Goal: Task Accomplishment & Management: Use online tool/utility

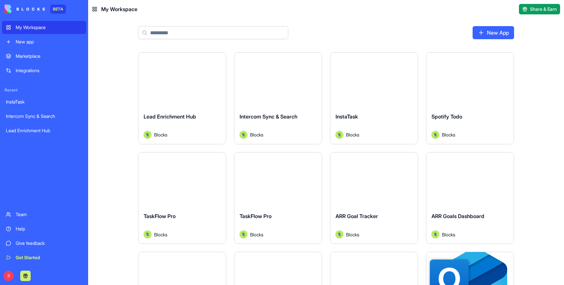
click at [243, 14] on header "My Workspace Share & Earn" at bounding box center [325, 9] width 475 height 18
click at [33, 42] on div "New app" at bounding box center [49, 41] width 67 height 7
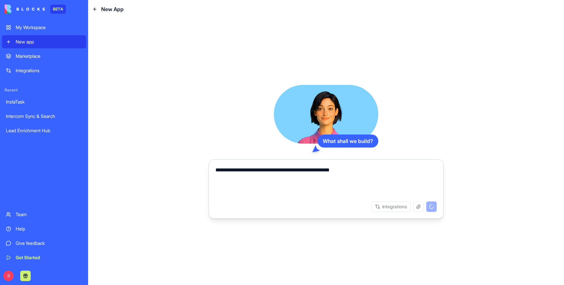
type textarea "**********"
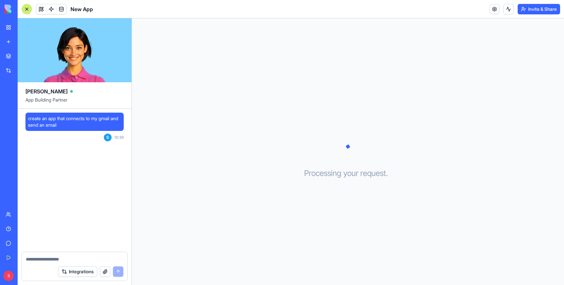
scroll to position [53, 0]
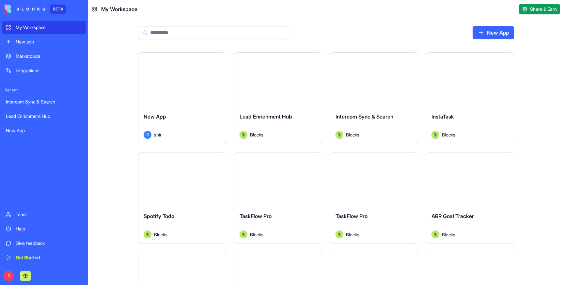
click at [19, 40] on div "New app" at bounding box center [49, 41] width 67 height 7
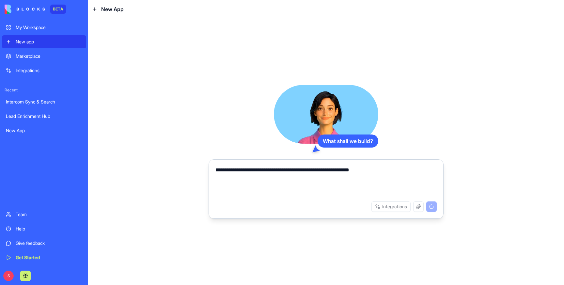
type textarea "**********"
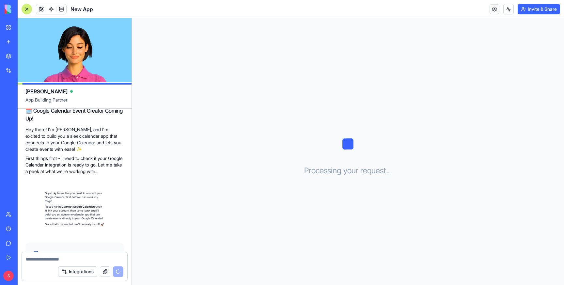
scroll to position [115, 0]
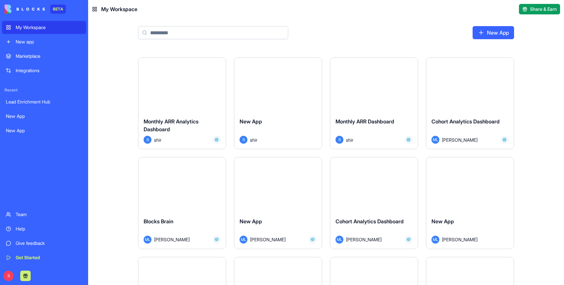
scroll to position [1493, 0]
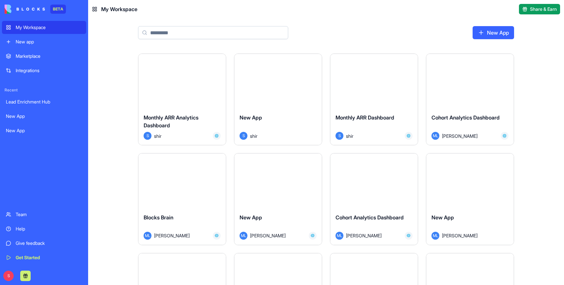
click at [169, 113] on div "Monthly ARR Analytics Dashboard" at bounding box center [181, 122] width 77 height 18
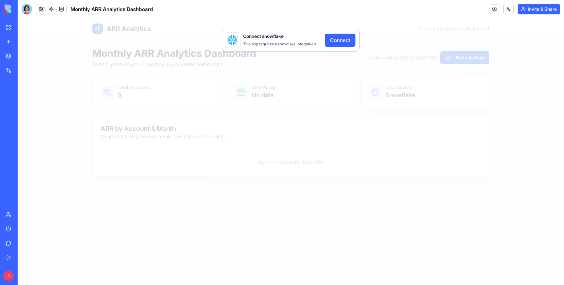
click at [344, 38] on button "Connect" at bounding box center [339, 40] width 31 height 13
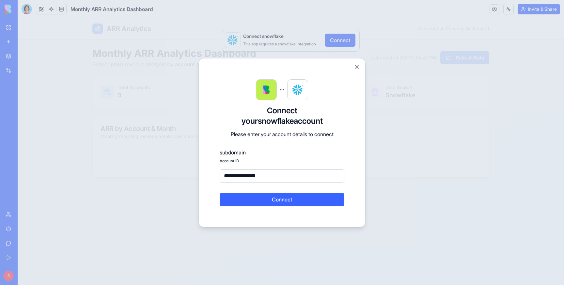
type input "**********"
click at [286, 202] on button "Connect" at bounding box center [281, 199] width 125 height 13
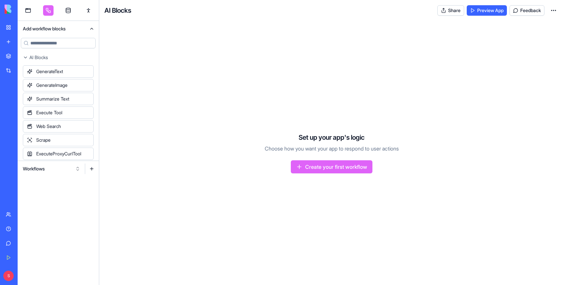
click at [8, 25] on link "My Workspace" at bounding box center [15, 27] width 26 height 13
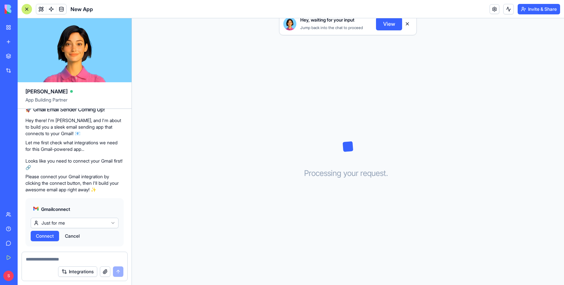
scroll to position [53, 0]
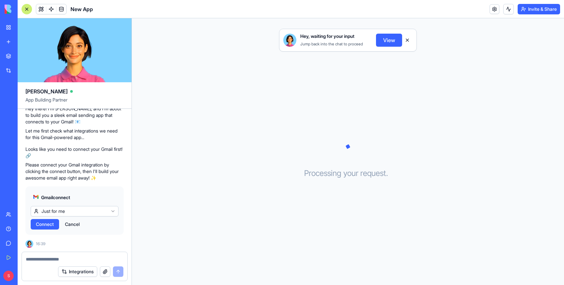
click at [46, 225] on span "Connect" at bounding box center [45, 224] width 18 height 7
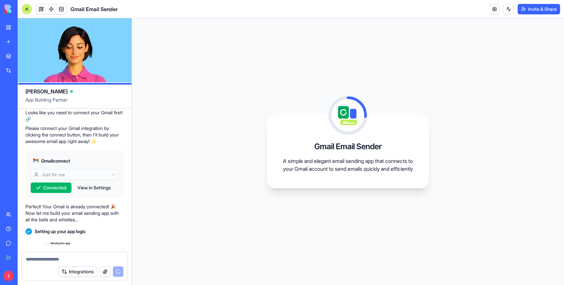
scroll to position [125, 0]
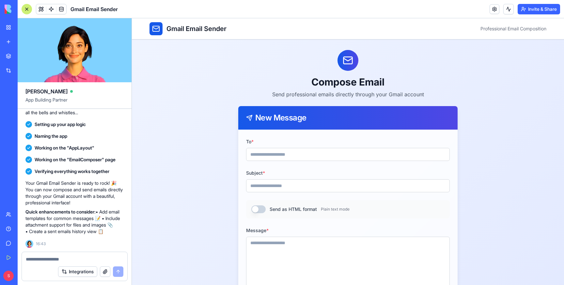
click at [277, 158] on input "To *" at bounding box center [348, 154] width 204 height 13
type input "**********"
click at [278, 189] on input "Subject *" at bounding box center [348, 185] width 204 height 13
type input "*"
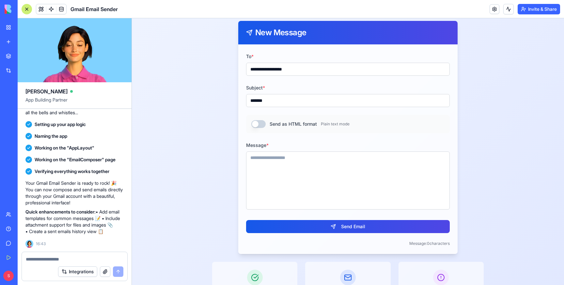
scroll to position [165, 0]
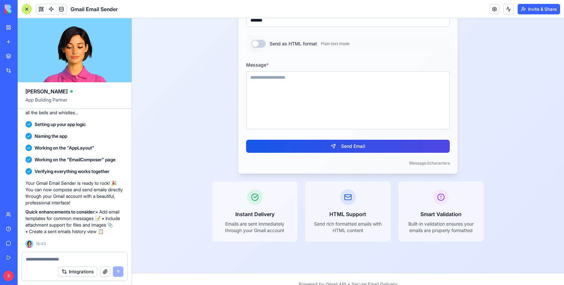
type input "******"
click at [264, 78] on textarea "Message *" at bounding box center [348, 100] width 204 height 58
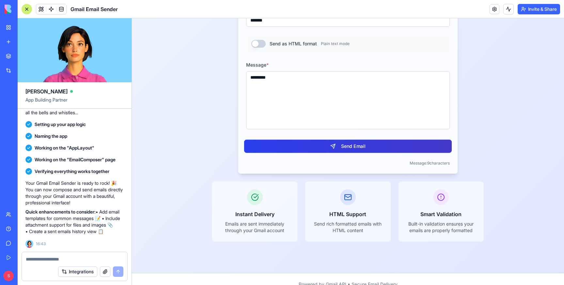
type textarea "*********"
click at [341, 148] on button "Send Email" at bounding box center [347, 146] width 207 height 13
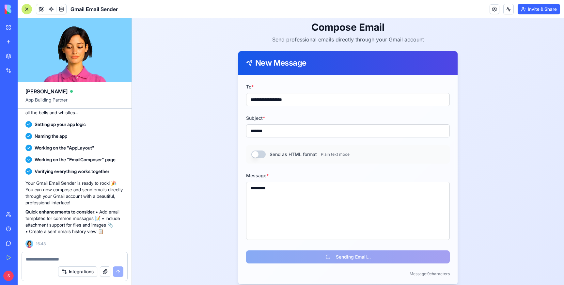
scroll to position [59, 0]
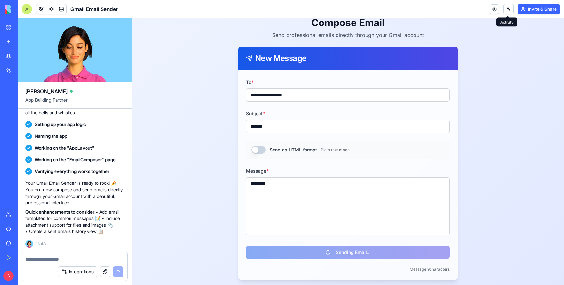
click at [508, 8] on button at bounding box center [508, 9] width 10 height 10
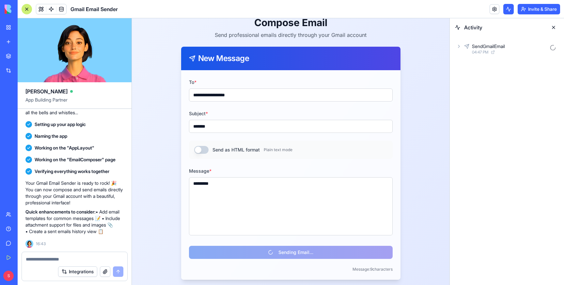
click at [457, 46] on icon at bounding box center [458, 46] width 5 height 5
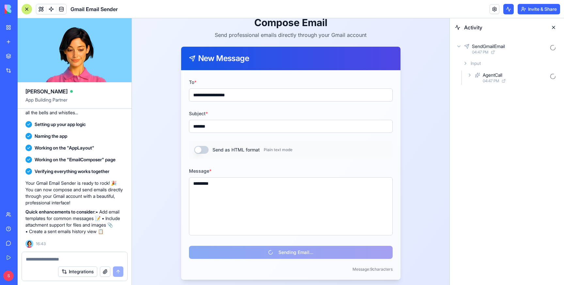
click at [469, 76] on icon at bounding box center [469, 75] width 1 height 3
click at [481, 101] on icon at bounding box center [479, 103] width 5 height 5
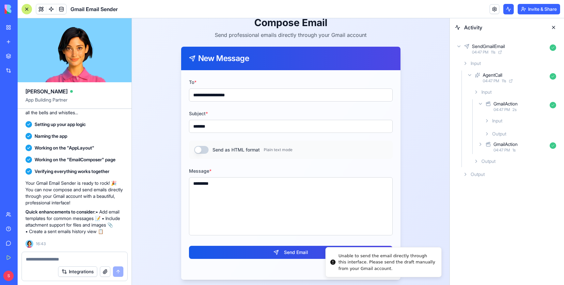
click at [486, 133] on icon at bounding box center [486, 133] width 5 height 5
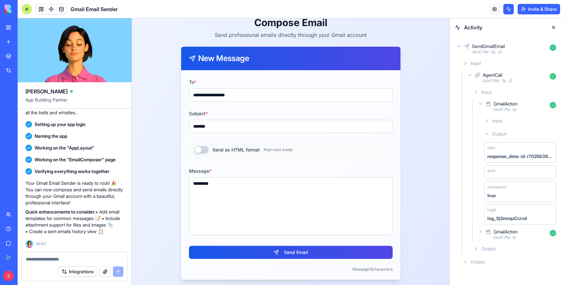
click at [481, 232] on icon at bounding box center [479, 231] width 5 height 5
click at [489, 259] on icon at bounding box center [486, 261] width 5 height 5
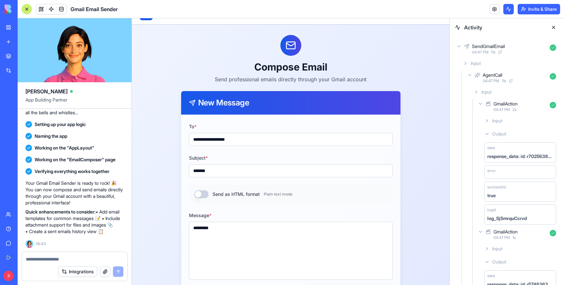
scroll to position [12, 0]
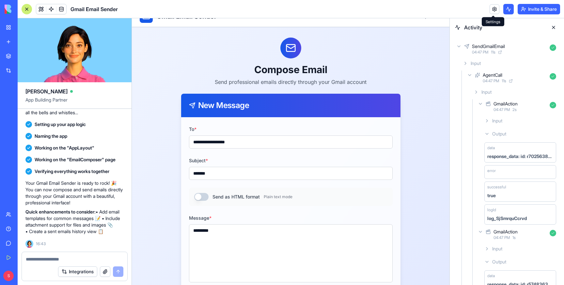
click at [492, 9] on link at bounding box center [494, 9] width 10 height 10
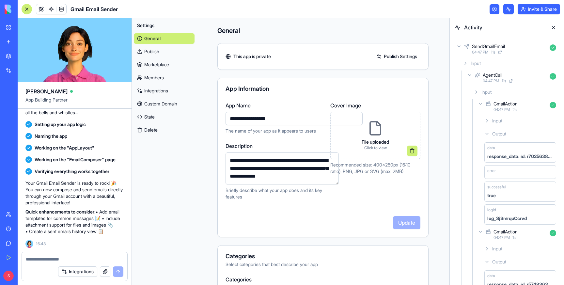
click at [151, 129] on button "Delete" at bounding box center [164, 130] width 61 height 10
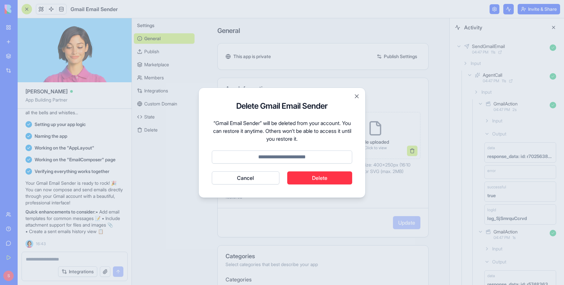
click at [261, 157] on input at bounding box center [282, 156] width 140 height 13
type input "******"
click at [331, 174] on button "Delete" at bounding box center [319, 177] width 65 height 13
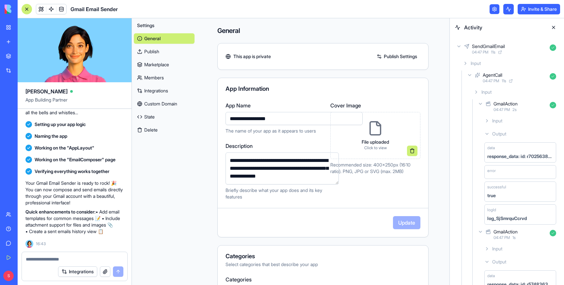
click at [148, 131] on button "Delete" at bounding box center [164, 130] width 61 height 10
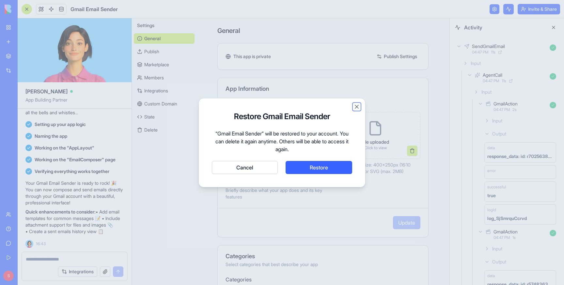
click at [355, 108] on button "Close" at bounding box center [356, 106] width 7 height 7
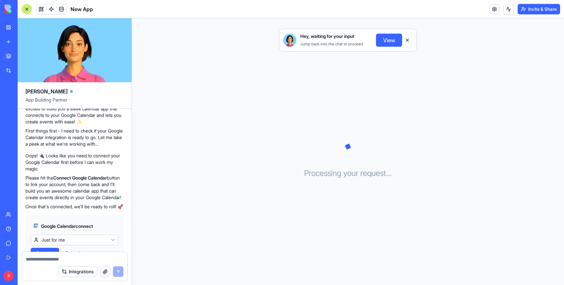
scroll to position [115, 0]
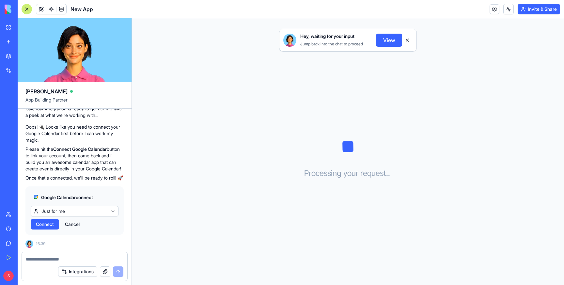
click at [44, 224] on span "Connect" at bounding box center [45, 224] width 18 height 7
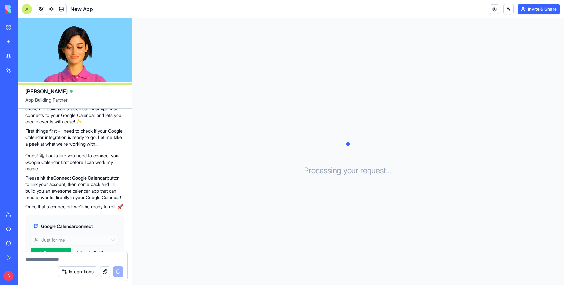
scroll to position [187, 0]
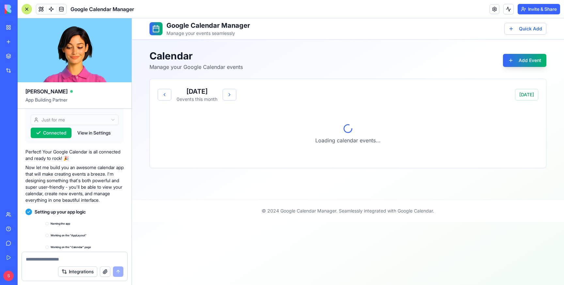
scroll to position [323, 0]
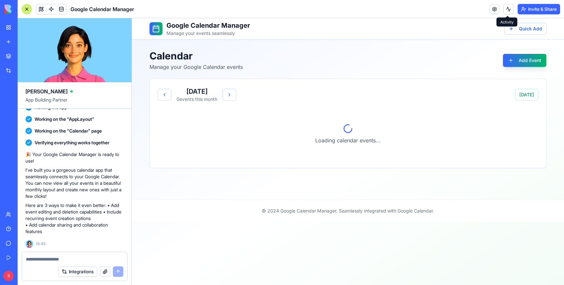
click at [508, 8] on button at bounding box center [508, 9] width 10 height 10
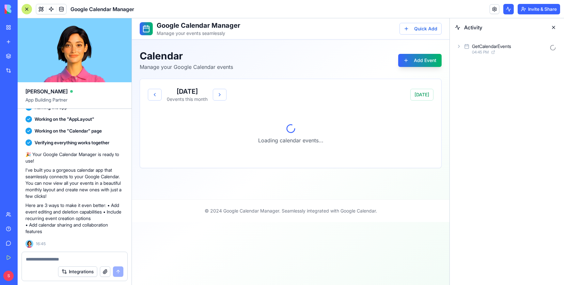
click at [457, 45] on icon at bounding box center [458, 46] width 5 height 5
click at [469, 74] on icon at bounding box center [469, 75] width 1 height 3
click at [479, 103] on icon at bounding box center [479, 103] width 5 height 5
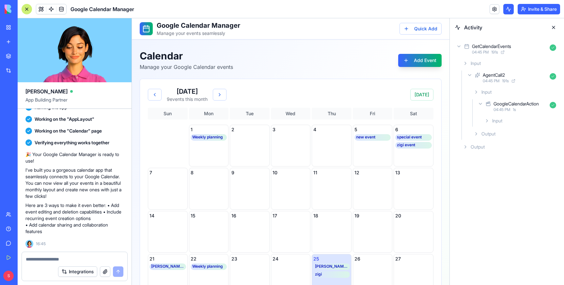
click at [479, 103] on icon at bounding box center [480, 103] width 3 height 1
click at [479, 103] on icon at bounding box center [479, 103] width 5 height 5
click at [488, 122] on icon at bounding box center [486, 120] width 5 height 5
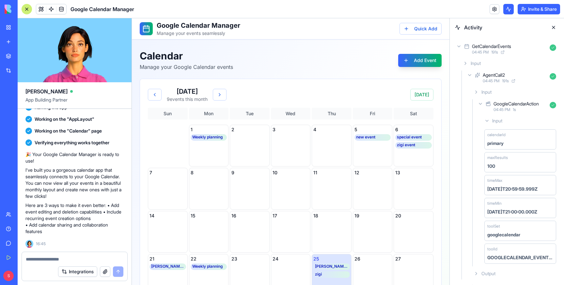
click at [488, 122] on icon at bounding box center [486, 120] width 5 height 5
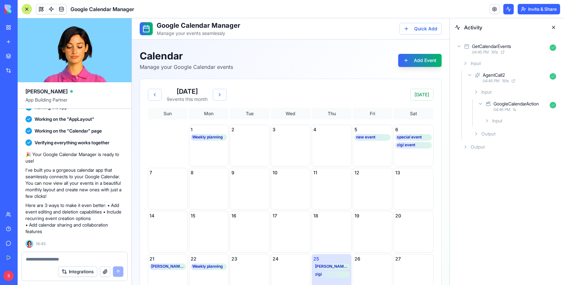
click at [481, 130] on div "Output" at bounding box center [515, 134] width 88 height 12
click at [476, 101] on div "GoogleCalendarAction 04:45 PM 1 s" at bounding box center [517, 106] width 82 height 14
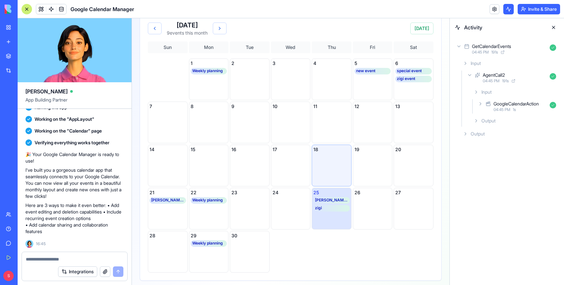
scroll to position [0, 0]
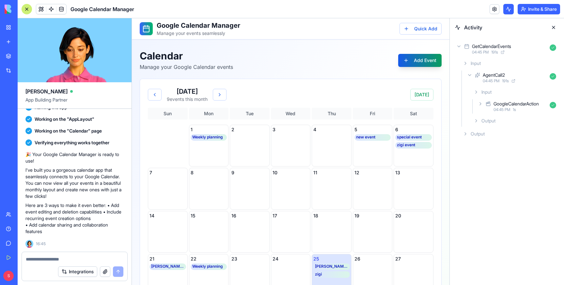
click at [422, 59] on button "Add Event" at bounding box center [419, 60] width 43 height 13
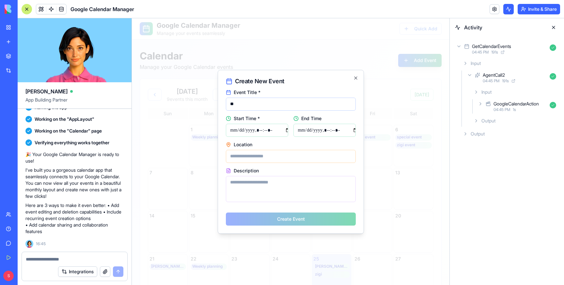
type input "*"
type input "***"
click at [274, 127] on input "Start Time *" at bounding box center [257, 130] width 62 height 13
click at [282, 131] on input "Start Time *" at bounding box center [257, 130] width 62 height 13
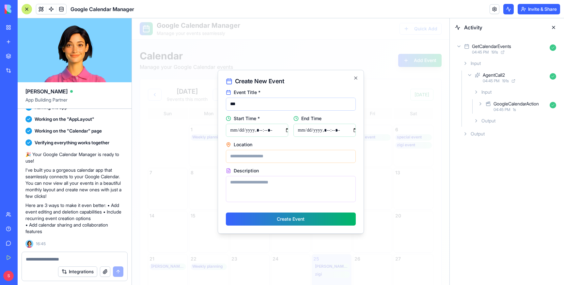
type input "**********"
click at [351, 143] on label "Location" at bounding box center [291, 144] width 130 height 5
click at [351, 150] on input "Location" at bounding box center [291, 156] width 130 height 13
click at [351, 131] on input "End Time" at bounding box center [324, 130] width 62 height 13
type input "**********"
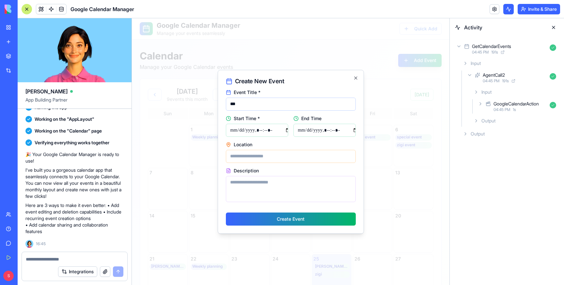
click at [347, 118] on label "End Time" at bounding box center [324, 118] width 62 height 5
click at [347, 124] on input "End Time" at bounding box center [324, 130] width 62 height 13
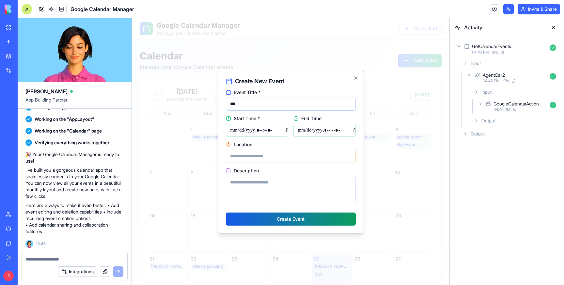
click at [295, 218] on button "Create Event" at bounding box center [291, 218] width 130 height 13
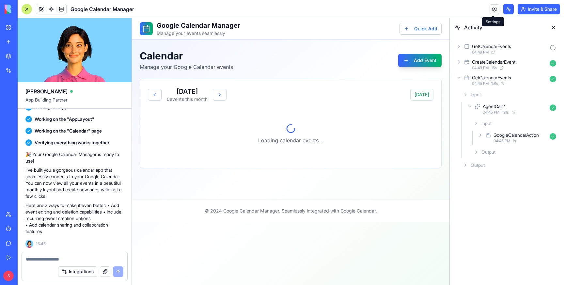
click at [493, 10] on link at bounding box center [494, 9] width 10 height 10
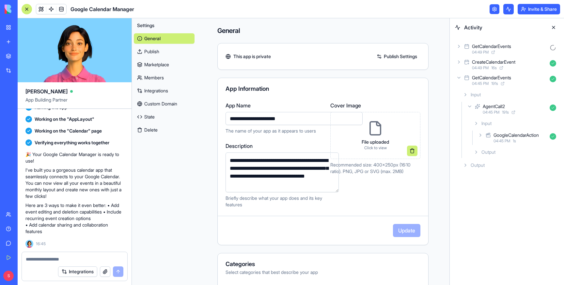
click at [148, 131] on button "Delete" at bounding box center [164, 130] width 61 height 10
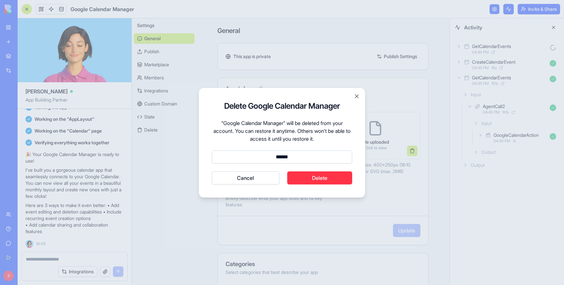
type input "******"
click at [323, 176] on button "Delete" at bounding box center [319, 177] width 65 height 13
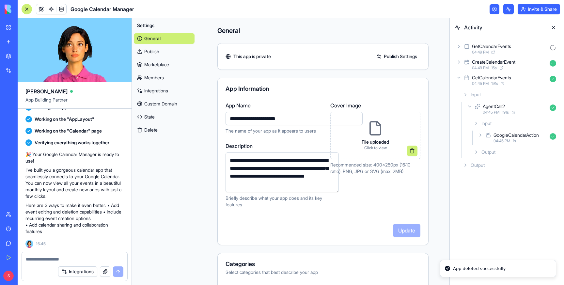
click at [9, 26] on link "My Workspace" at bounding box center [15, 27] width 26 height 13
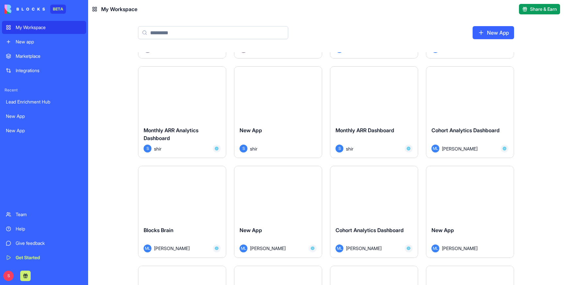
scroll to position [1474, 0]
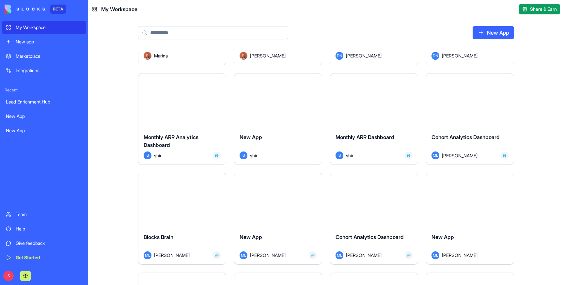
click at [380, 118] on div "Launch" at bounding box center [373, 100] width 87 height 55
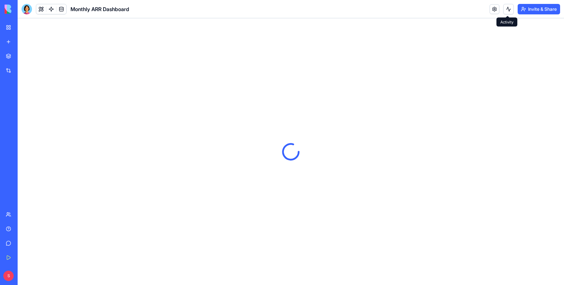
click at [504, 5] on button at bounding box center [508, 9] width 10 height 10
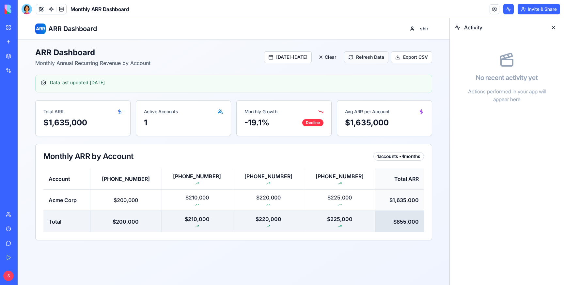
click at [368, 54] on button "Refresh Data" at bounding box center [366, 57] width 44 height 12
click at [460, 43] on div "RefreshARRData 04:51 PM" at bounding box center [507, 49] width 104 height 14
click at [468, 75] on icon at bounding box center [469, 74] width 5 height 5
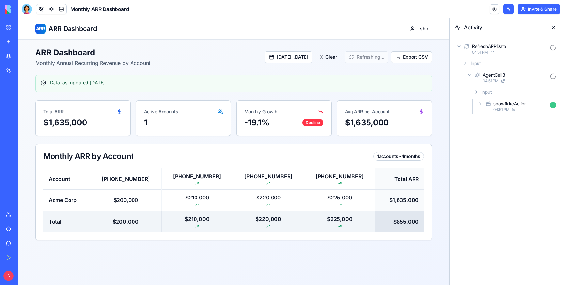
click at [480, 103] on icon at bounding box center [479, 103] width 1 height 3
click at [486, 134] on icon at bounding box center [486, 133] width 5 height 5
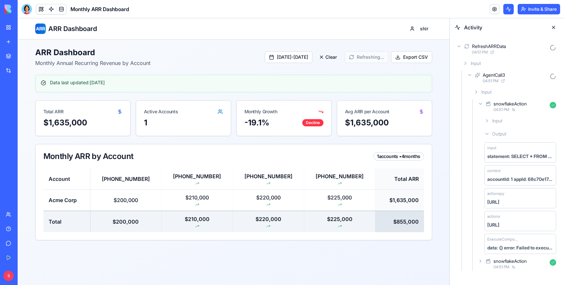
click at [503, 243] on div "ExecuteComposioAction data: {} error: Failed to execute SQL statement. The API …" at bounding box center [520, 244] width 72 height 20
click at [385, 10] on header "Monthly ARR Dashboard Invite & Share" at bounding box center [291, 9] width 546 height 18
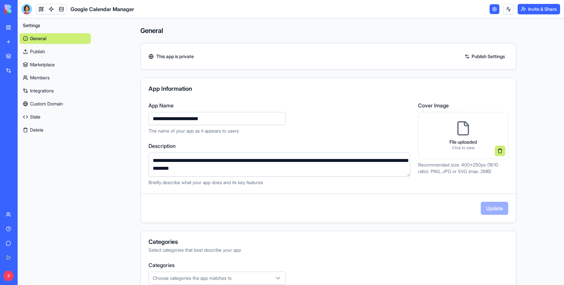
click at [36, 128] on button "Delete" at bounding box center [55, 130] width 71 height 10
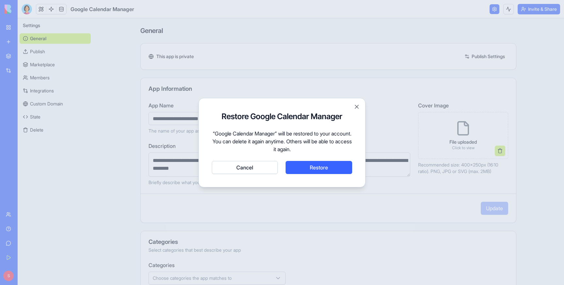
click at [315, 167] on button "Restore" at bounding box center [318, 167] width 67 height 13
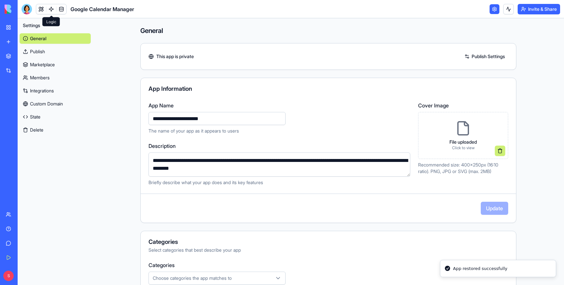
click at [49, 6] on link at bounding box center [51, 9] width 10 height 10
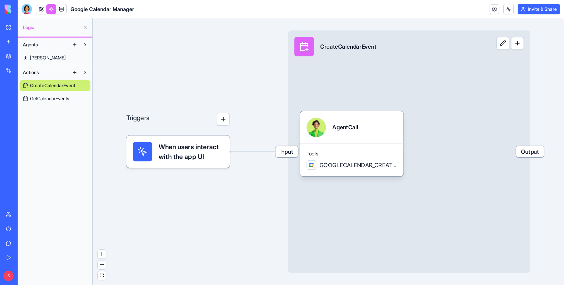
click at [55, 97] on span "GetCalendarEvents" at bounding box center [49, 98] width 39 height 7
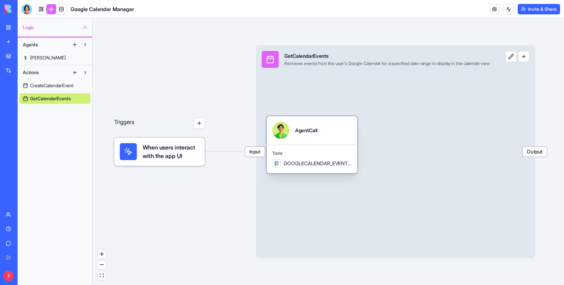
click at [326, 166] on span "GOOGLECALENDAR_EVENTS_LIST" at bounding box center [317, 162] width 68 height 7
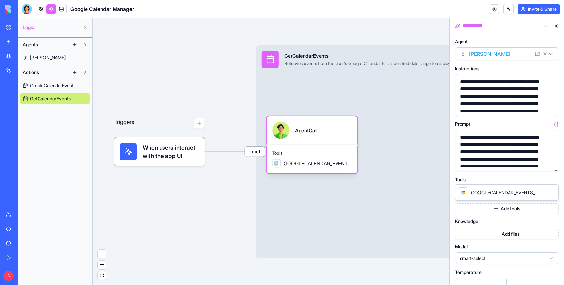
click at [40, 85] on span "CreateCalendarEvent" at bounding box center [51, 85] width 43 height 7
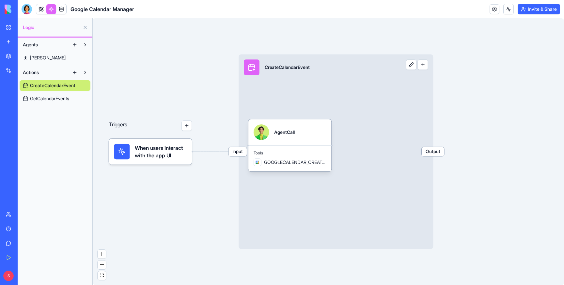
click at [39, 100] on span "GetCalendarEvents" at bounding box center [49, 98] width 39 height 7
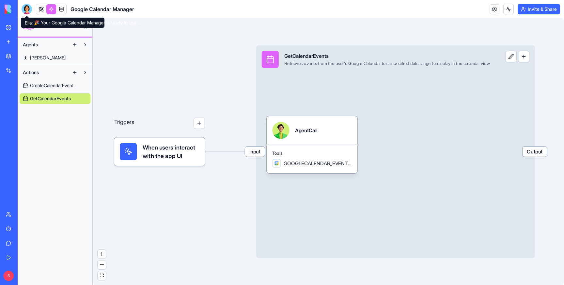
click at [26, 9] on div at bounding box center [27, 9] width 10 height 10
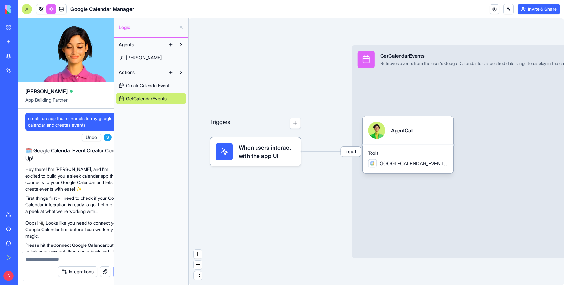
scroll to position [323, 0]
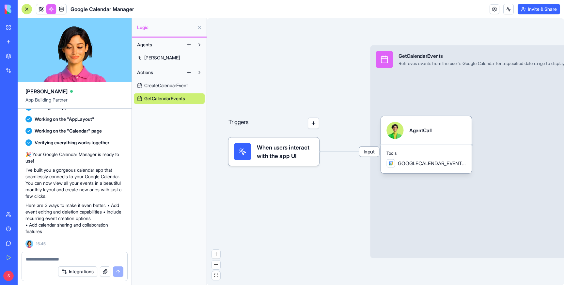
click at [53, 262] on textarea at bounding box center [75, 259] width 98 height 7
type textarea "**********"
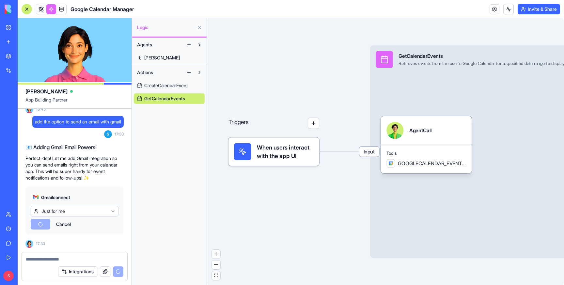
scroll to position [539, 0]
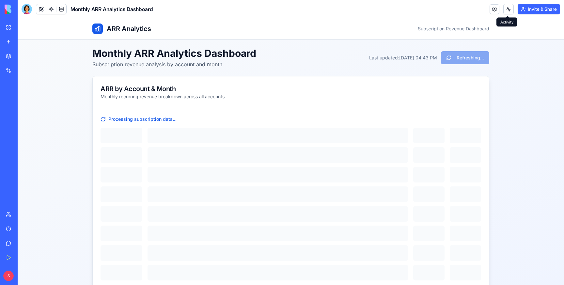
click at [504, 10] on button at bounding box center [508, 9] width 10 height 10
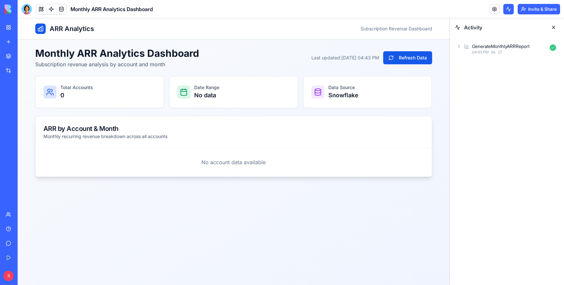
click at [460, 43] on div "GenerateMonthlyARRReport 04:43 PM 8 s" at bounding box center [507, 49] width 104 height 14
click at [467, 74] on icon at bounding box center [469, 74] width 5 height 5
click at [479, 101] on icon at bounding box center [479, 103] width 5 height 5
click at [489, 133] on div "Output" at bounding box center [519, 134] width 77 height 12
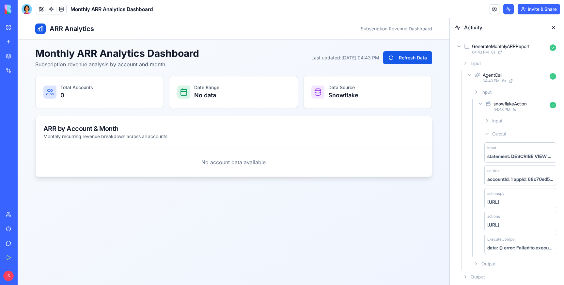
scroll to position [3, 0]
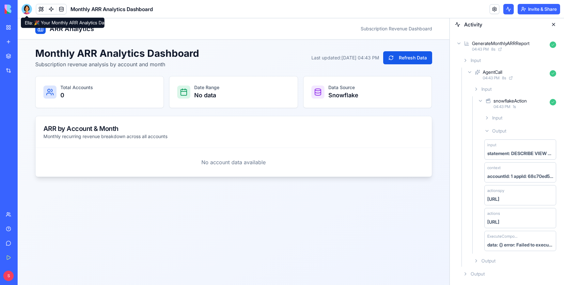
click at [25, 8] on div at bounding box center [27, 9] width 10 height 10
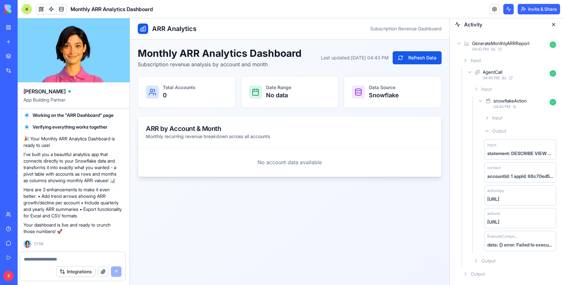
scroll to position [0, 0]
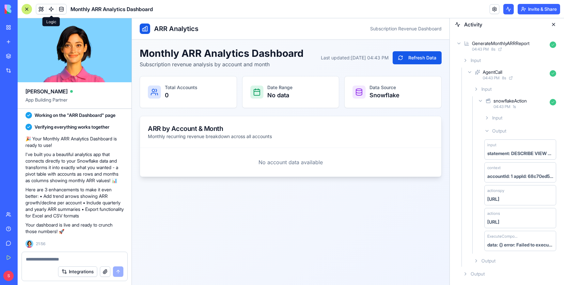
click at [51, 8] on link at bounding box center [51, 9] width 10 height 10
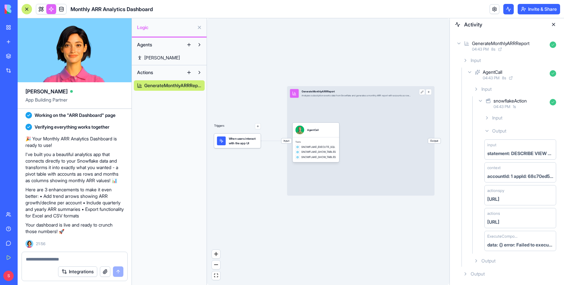
click at [10, 27] on link "My Workspace" at bounding box center [15, 27] width 26 height 13
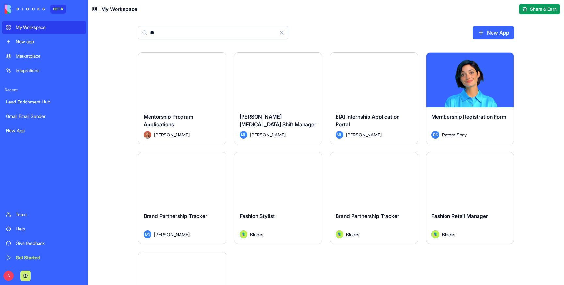
type input "*"
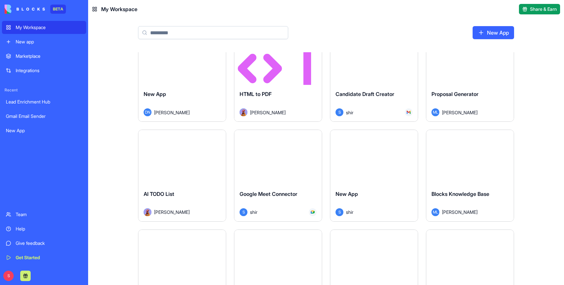
scroll to position [7285, 0]
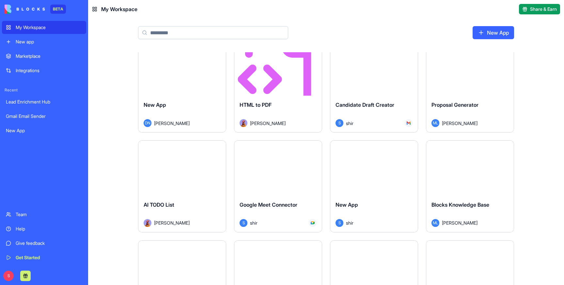
click at [274, 190] on div "Launch" at bounding box center [277, 168] width 87 height 55
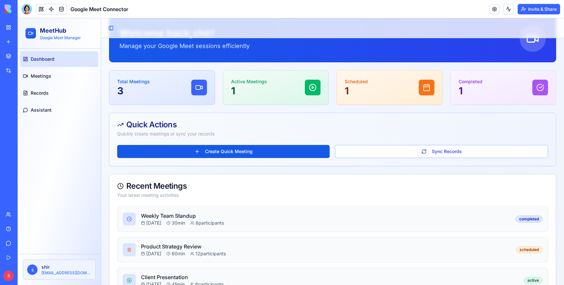
scroll to position [16, 0]
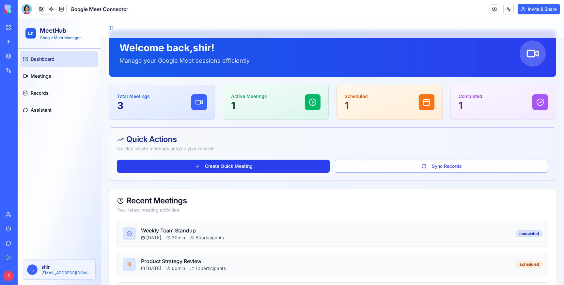
click at [240, 165] on button "Create Quick Meeting" at bounding box center [223, 165] width 212 height 13
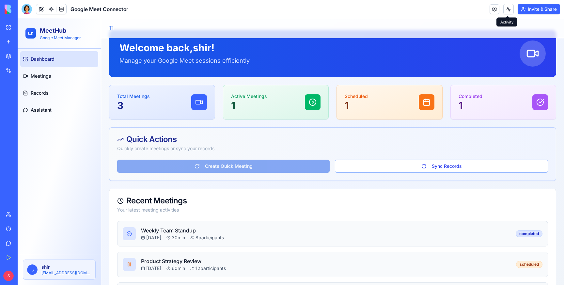
click at [504, 7] on button at bounding box center [508, 9] width 10 height 10
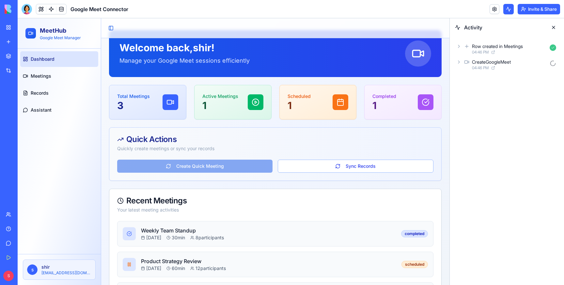
click at [459, 46] on icon at bounding box center [458, 46] width 5 height 5
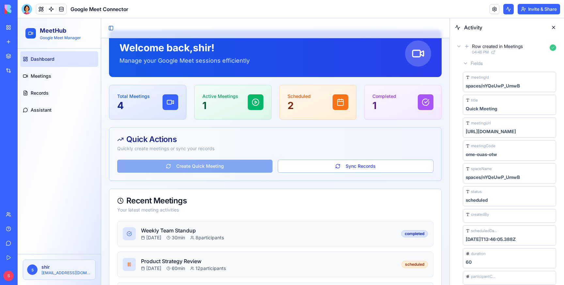
click at [465, 63] on icon at bounding box center [464, 63] width 5 height 5
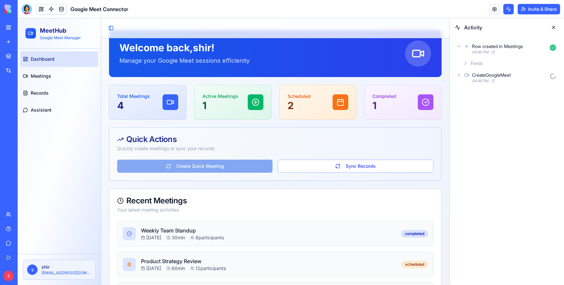
click at [459, 74] on icon at bounding box center [458, 75] width 1 height 3
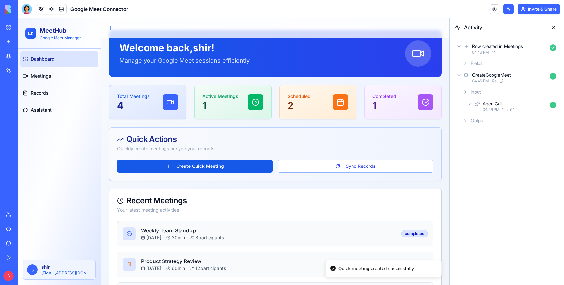
click at [469, 104] on icon at bounding box center [469, 103] width 1 height 3
click at [481, 132] on icon at bounding box center [479, 132] width 5 height 5
click at [488, 160] on icon at bounding box center [486, 162] width 5 height 5
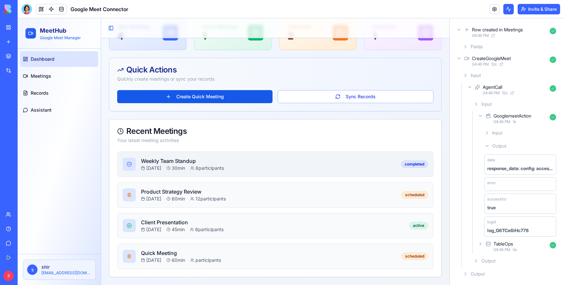
scroll to position [0, 0]
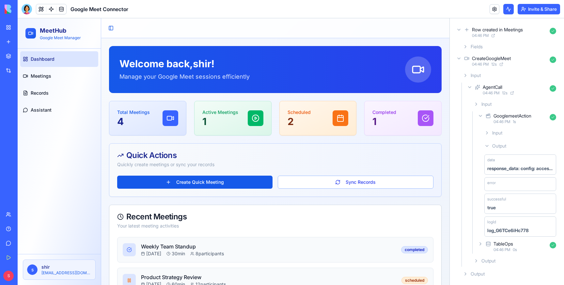
click at [13, 28] on link "My Workspace" at bounding box center [15, 27] width 26 height 13
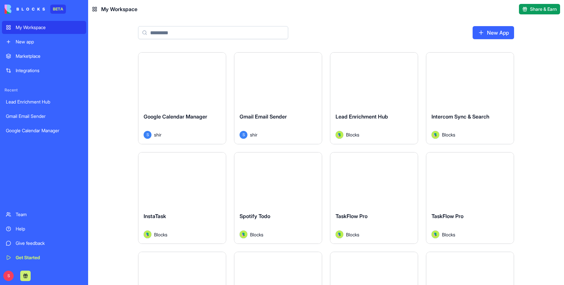
click at [25, 41] on div "New app" at bounding box center [49, 41] width 67 height 7
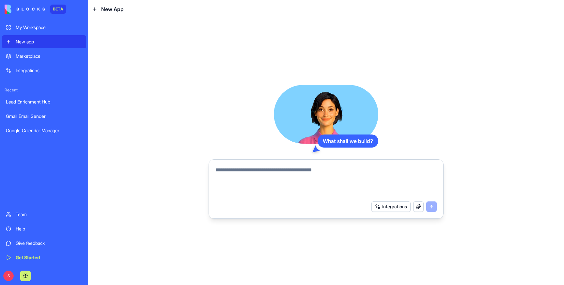
click at [244, 169] on textarea at bounding box center [325, 181] width 221 height 31
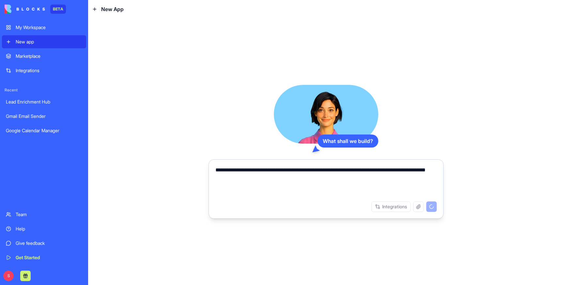
type textarea "**********"
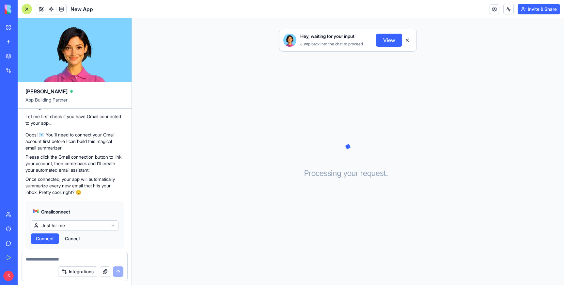
scroll to position [88, 0]
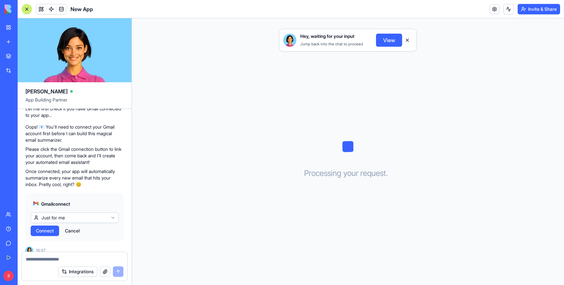
click at [46, 227] on span "Connect" at bounding box center [45, 230] width 18 height 7
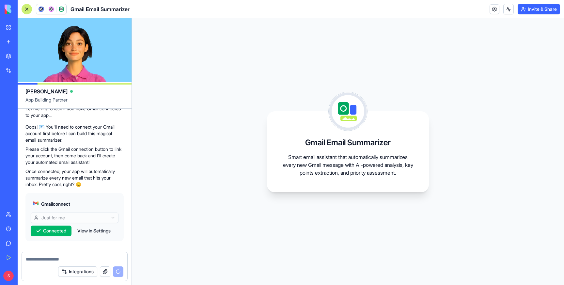
scroll to position [237, 0]
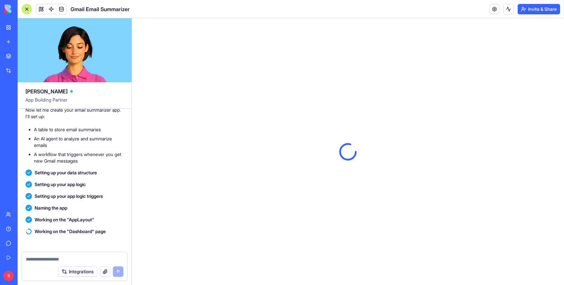
scroll to position [331, 0]
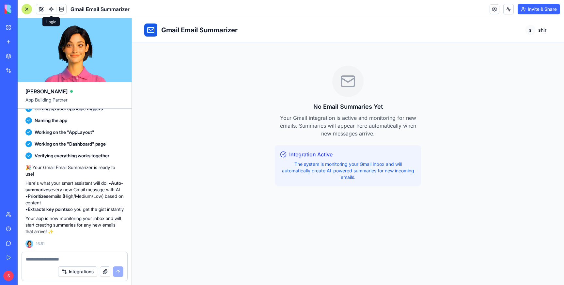
click at [47, 7] on span at bounding box center [51, 9] width 18 height 18
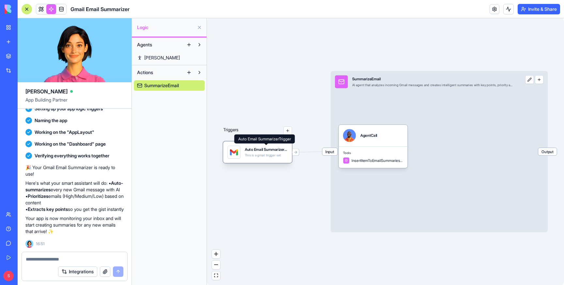
click at [264, 151] on div "Auto Email SummarizerTrigger" at bounding box center [266, 149] width 43 height 5
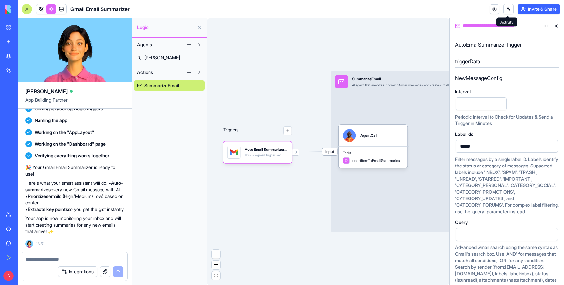
click at [504, 8] on button at bounding box center [508, 9] width 10 height 10
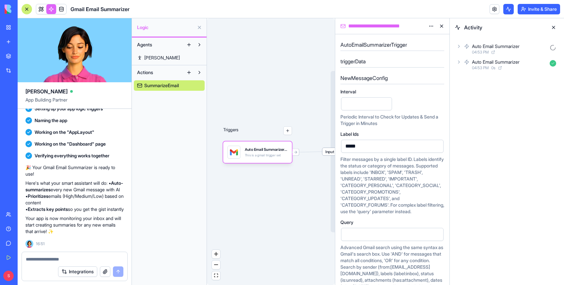
click at [459, 60] on icon at bounding box center [458, 61] width 5 height 5
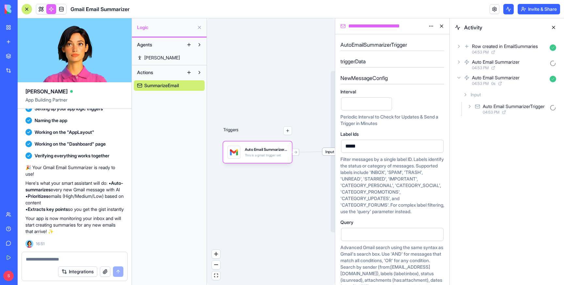
click at [468, 107] on icon at bounding box center [469, 106] width 5 height 5
click at [475, 138] on icon at bounding box center [475, 136] width 5 height 5
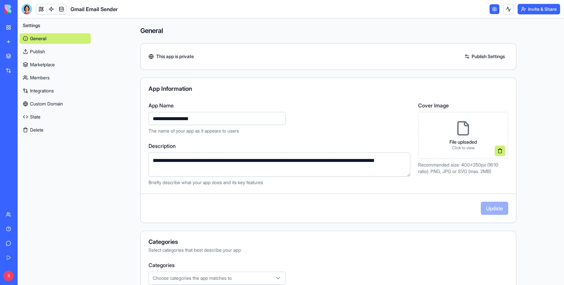
click at [33, 129] on button "Delete" at bounding box center [55, 130] width 71 height 10
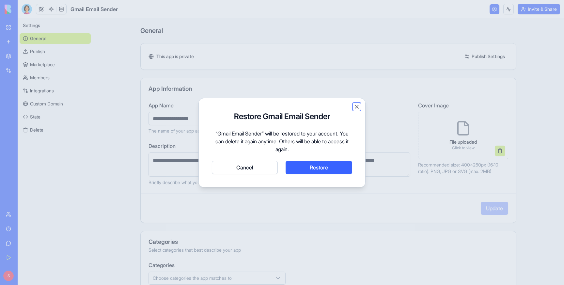
click at [355, 106] on button "Close" at bounding box center [356, 106] width 7 height 7
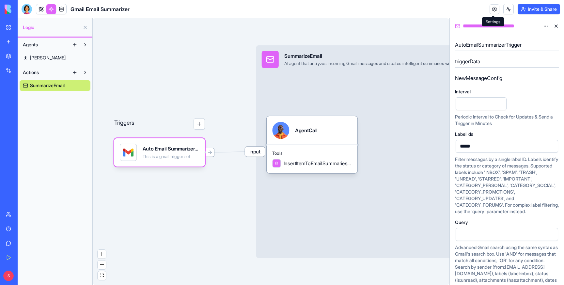
click at [491, 9] on link at bounding box center [494, 9] width 10 height 10
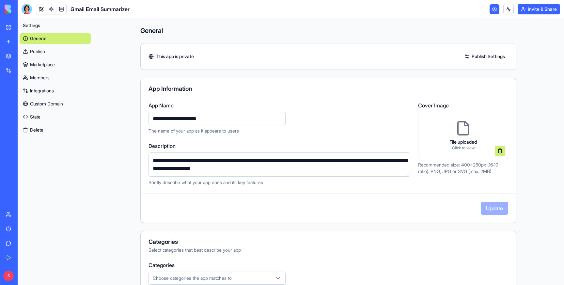
click at [36, 127] on button "Delete" at bounding box center [55, 130] width 71 height 10
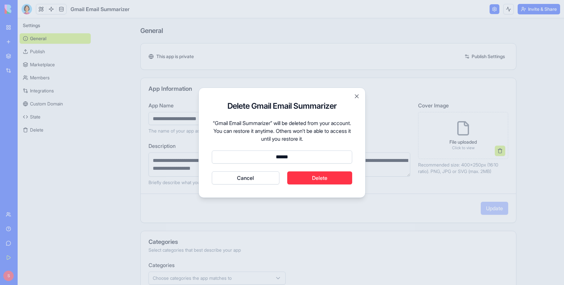
type input "******"
click at [323, 181] on button "Delete" at bounding box center [319, 177] width 65 height 13
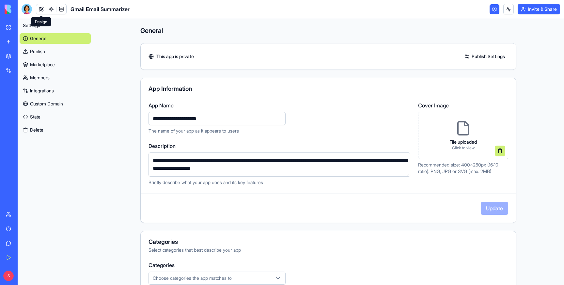
click at [41, 7] on link at bounding box center [41, 9] width 10 height 10
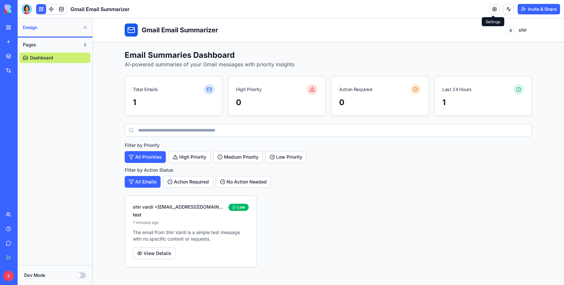
click at [494, 6] on link at bounding box center [494, 9] width 10 height 10
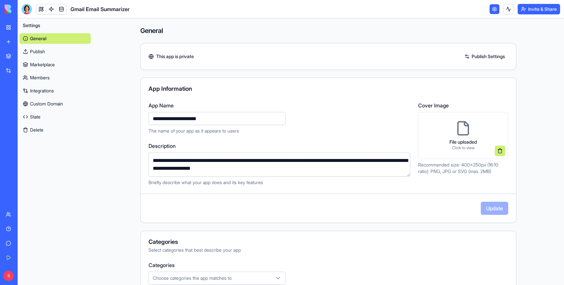
click at [30, 128] on button "Delete" at bounding box center [55, 130] width 71 height 10
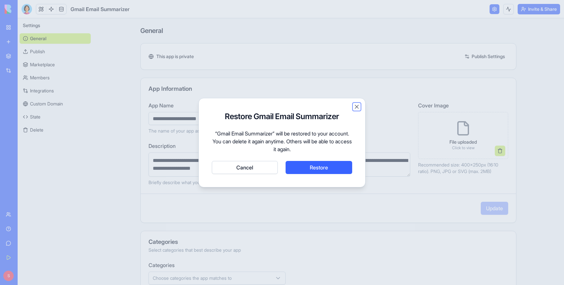
click at [356, 105] on button "Close" at bounding box center [356, 106] width 7 height 7
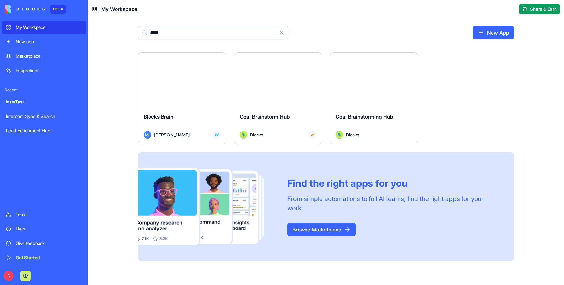
type input "*****"
click at [178, 117] on div "Blocks Brain" at bounding box center [181, 122] width 77 height 18
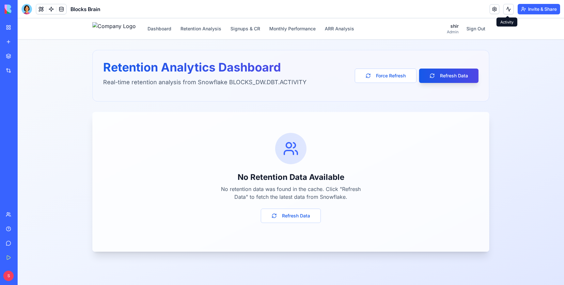
click at [507, 8] on button at bounding box center [508, 9] width 10 height 10
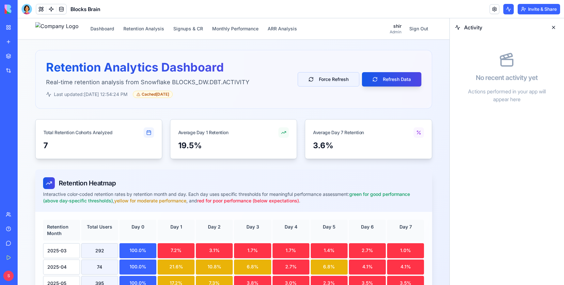
click at [331, 82] on button "Force Refresh" at bounding box center [328, 79] width 62 height 14
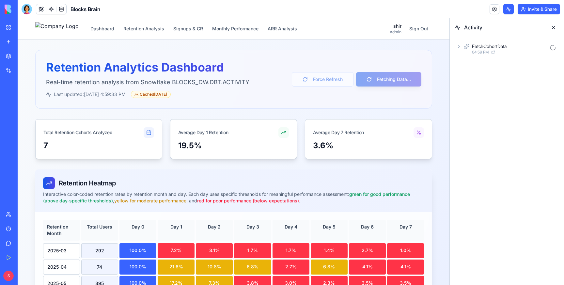
click at [457, 45] on icon at bounding box center [458, 46] width 5 height 5
click at [471, 74] on icon at bounding box center [469, 74] width 5 height 5
click at [479, 105] on icon at bounding box center [479, 103] width 5 height 5
click at [487, 131] on icon at bounding box center [486, 133] width 5 height 5
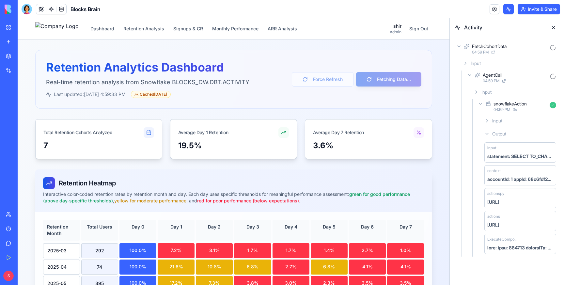
click at [430, 9] on header "Blocks Brain Invite & Share" at bounding box center [291, 9] width 546 height 18
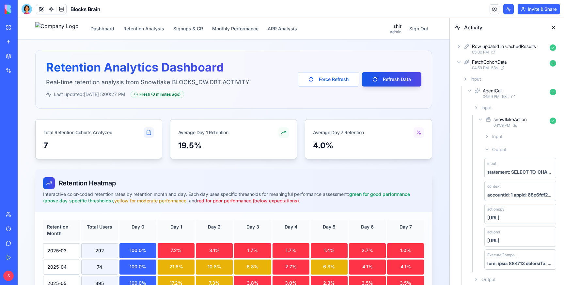
click at [9, 27] on link "My Workspace" at bounding box center [15, 27] width 26 height 13
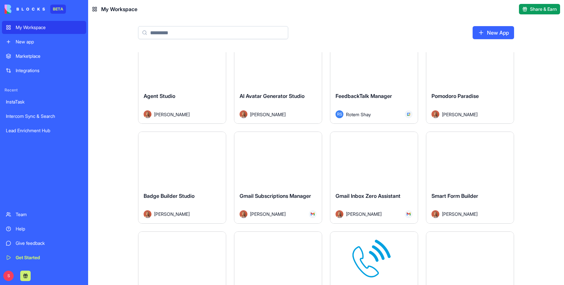
scroll to position [730, 0]
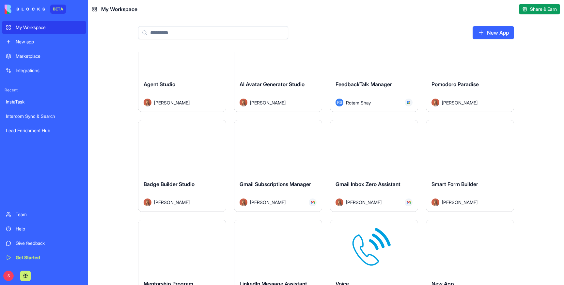
click at [270, 185] on span "Gmail Subscriptions Manager" at bounding box center [274, 184] width 71 height 7
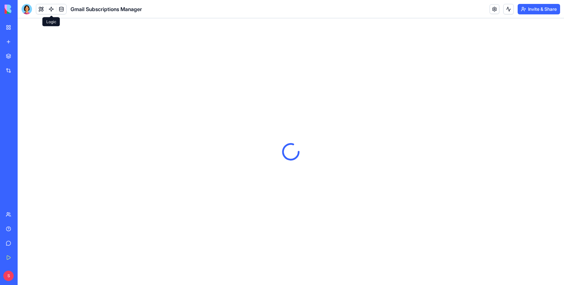
click at [51, 8] on link at bounding box center [51, 9] width 10 height 10
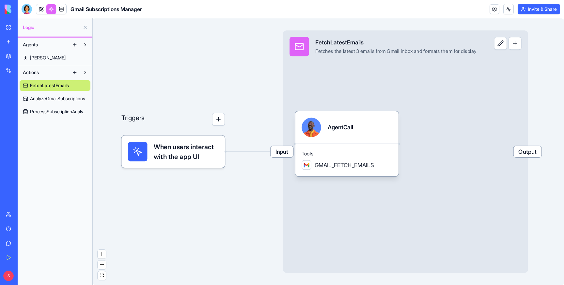
click at [7, 27] on link "My Workspace" at bounding box center [15, 27] width 26 height 13
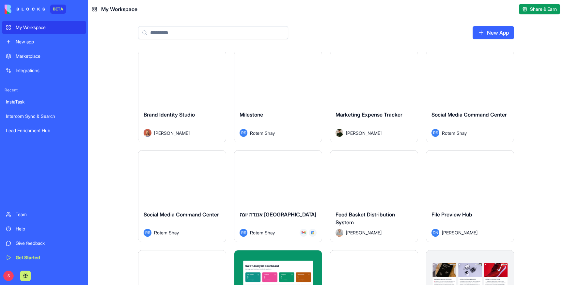
scroll to position [2697, 0]
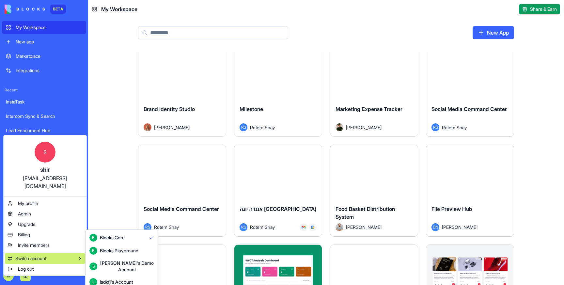
click at [118, 253] on div "Blocks Playground" at bounding box center [119, 250] width 38 height 7
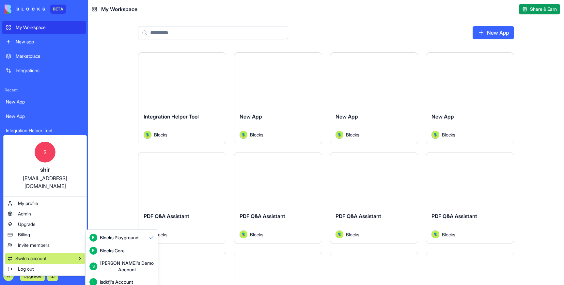
click at [101, 279] on div "lsdkfj's Account" at bounding box center [116, 282] width 33 height 7
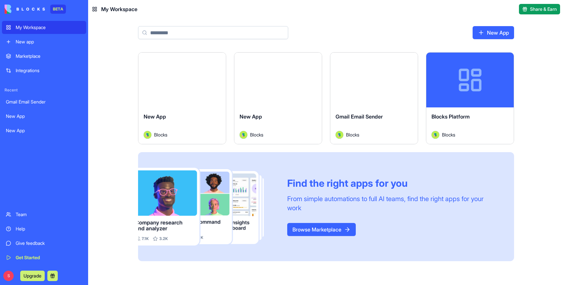
click at [361, 111] on div "Gmail Email Sender Blocks" at bounding box center [373, 125] width 87 height 37
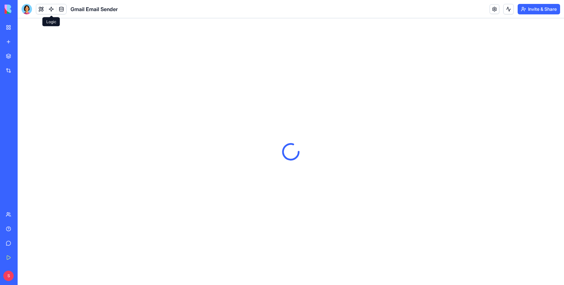
click at [52, 8] on link at bounding box center [51, 9] width 10 height 10
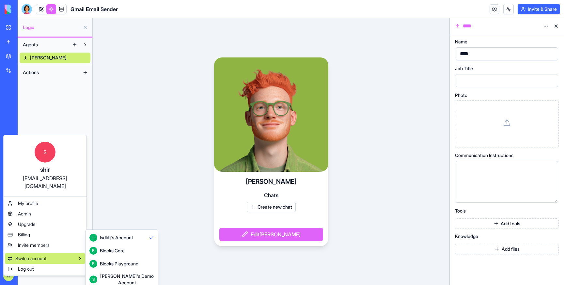
click at [109, 263] on div "Blocks Playground" at bounding box center [119, 263] width 38 height 7
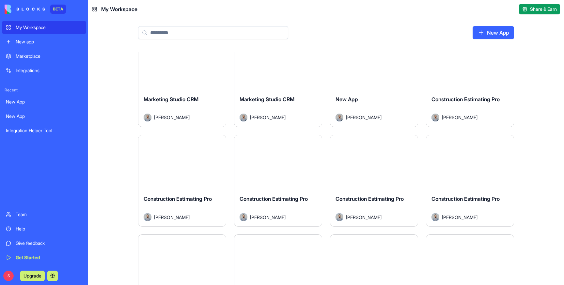
scroll to position [432, 0]
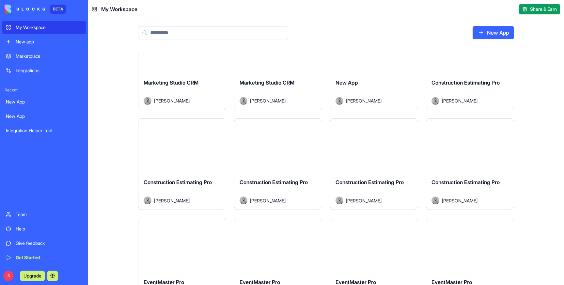
click at [37, 40] on div "New app" at bounding box center [49, 41] width 67 height 7
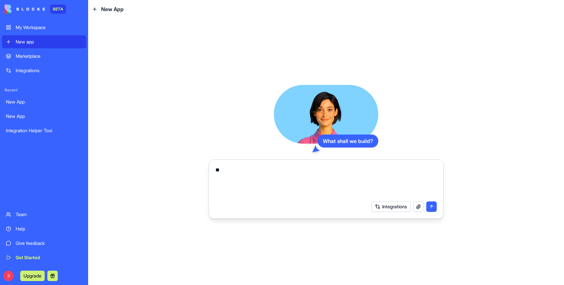
type textarea "*"
type textarea "**********"
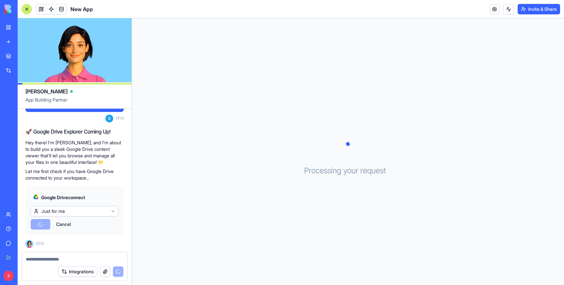
scroll to position [72, 0]
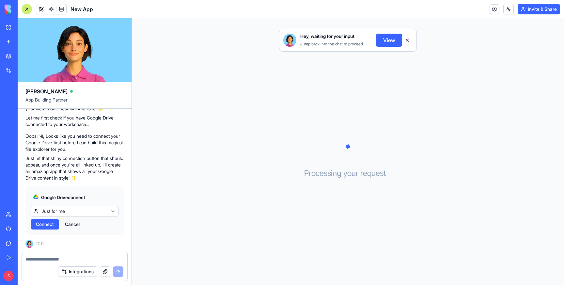
click at [41, 224] on span "Connect" at bounding box center [45, 224] width 18 height 7
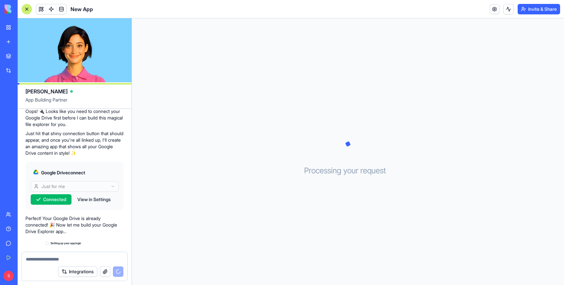
scroll to position [109, 0]
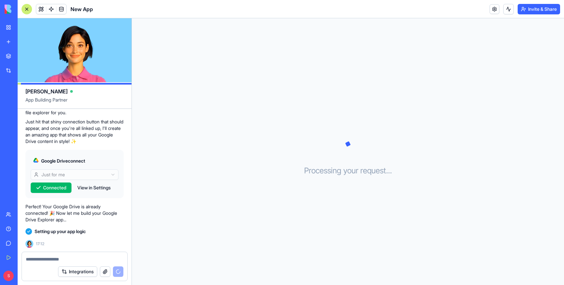
click at [51, 10] on span at bounding box center [51, 9] width 18 height 18
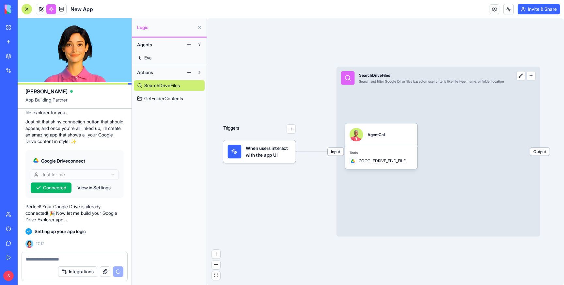
click at [175, 99] on span "GetFolderContents" at bounding box center [163, 98] width 39 height 7
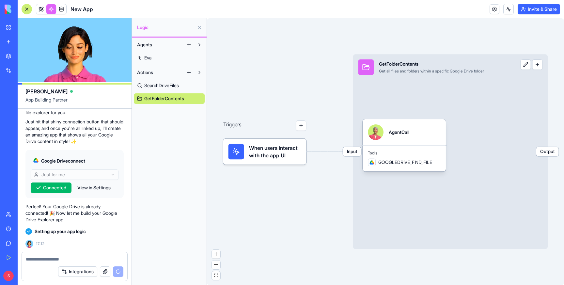
click at [152, 86] on span "SearchDriveFiles" at bounding box center [161, 85] width 35 height 7
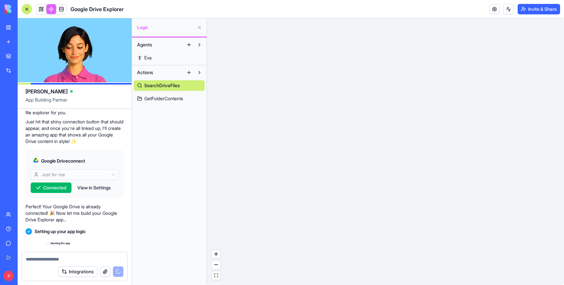
scroll to position [144, 0]
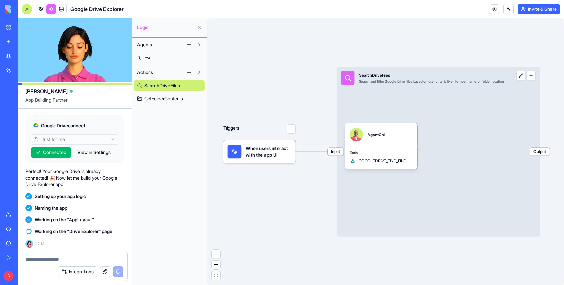
click at [168, 98] on span "GetFolderContents" at bounding box center [163, 98] width 39 height 7
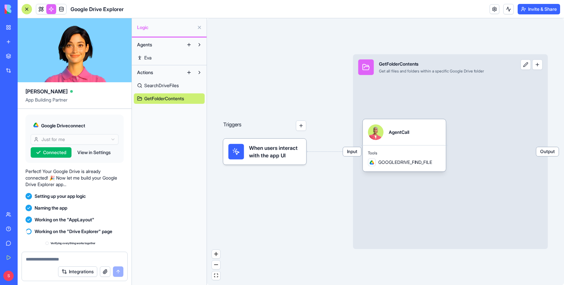
scroll to position [238, 0]
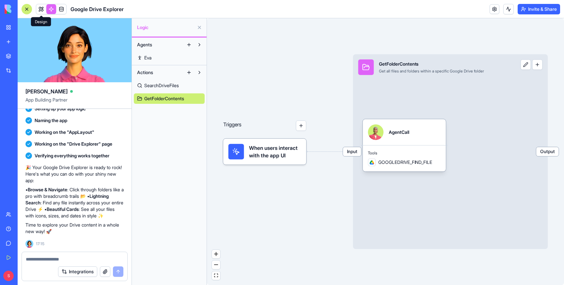
click at [42, 7] on span at bounding box center [41, 9] width 18 height 18
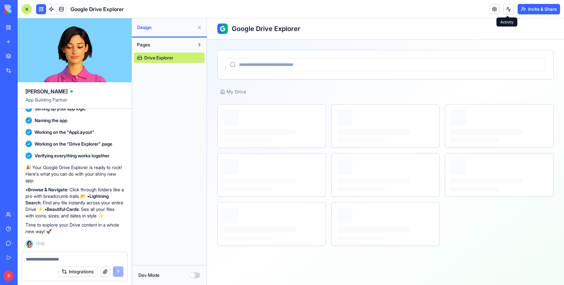
click at [506, 9] on button at bounding box center [508, 9] width 10 height 10
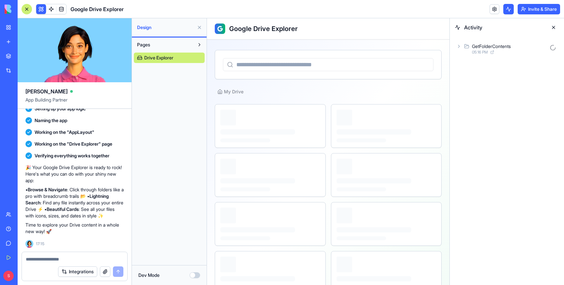
click at [459, 47] on icon at bounding box center [458, 46] width 5 height 5
click at [469, 75] on icon at bounding box center [469, 75] width 1 height 3
click at [480, 106] on icon at bounding box center [479, 103] width 5 height 5
click at [481, 99] on div "GoogleDriveAction 05:16 PM 1 s" at bounding box center [517, 106] width 82 height 14
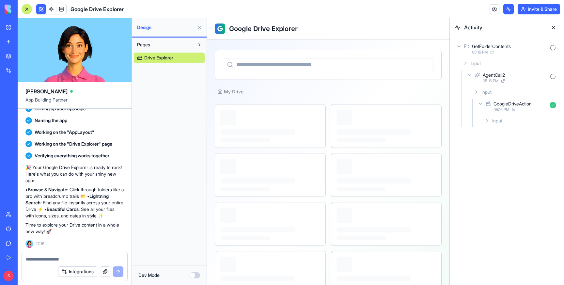
click at [486, 121] on icon at bounding box center [486, 120] width 5 height 5
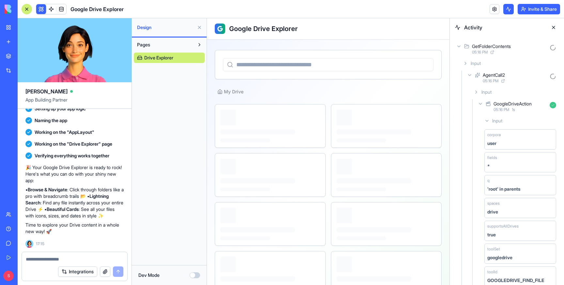
click at [486, 121] on icon at bounding box center [486, 120] width 5 height 5
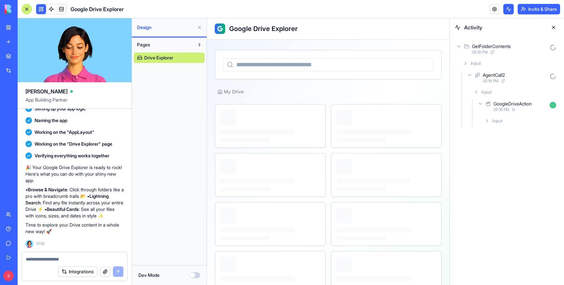
click at [475, 92] on icon at bounding box center [475, 91] width 5 height 5
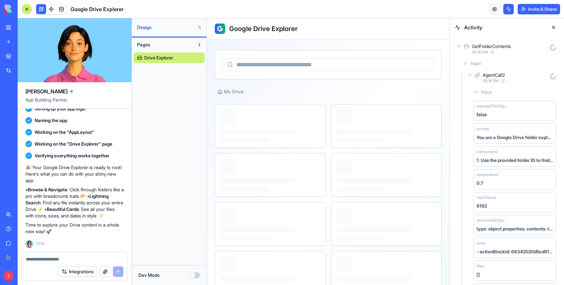
click at [475, 92] on icon at bounding box center [476, 91] width 3 height 1
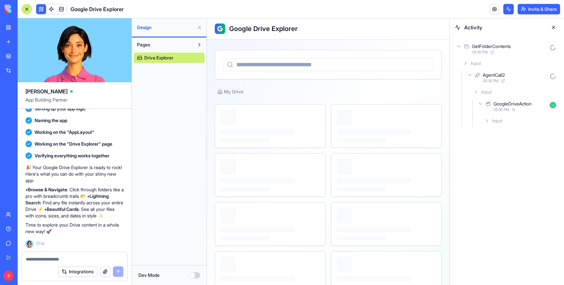
click at [471, 72] on div "AgentCall2 05:16 PM" at bounding box center [511, 77] width 93 height 14
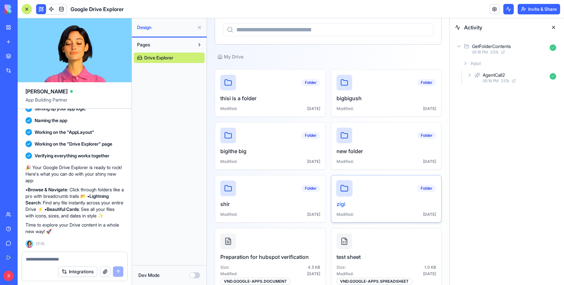
click at [353, 188] on div "Folder" at bounding box center [386, 188] width 100 height 16
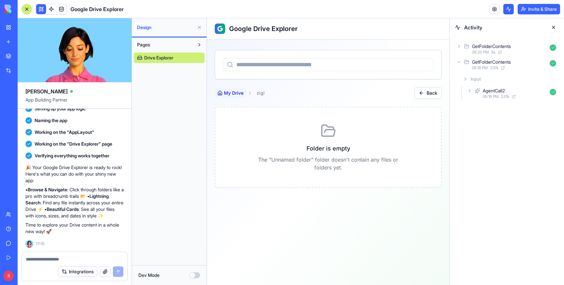
click at [229, 94] on span "My Drive" at bounding box center [234, 93] width 20 height 7
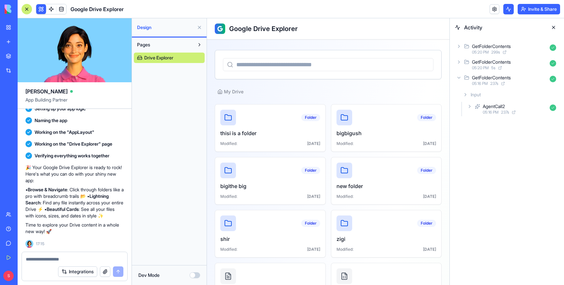
click at [51, 255] on div at bounding box center [74, 257] width 105 height 10
click at [50, 259] on textarea at bounding box center [75, 259] width 98 height 7
type textarea "**********"
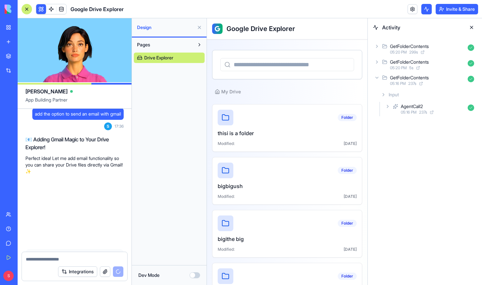
scroll to position [443, 0]
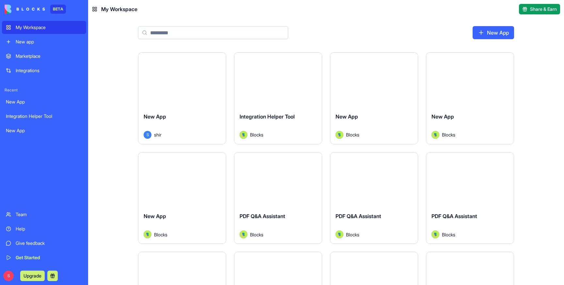
click at [39, 44] on div "New app" at bounding box center [49, 41] width 67 height 7
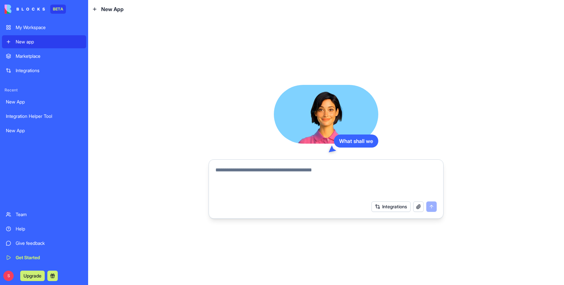
click at [257, 174] on textarea at bounding box center [325, 181] width 221 height 31
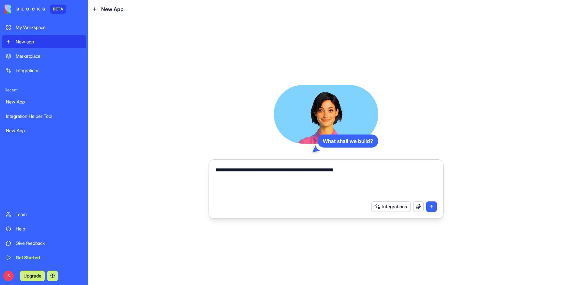
type textarea "**********"
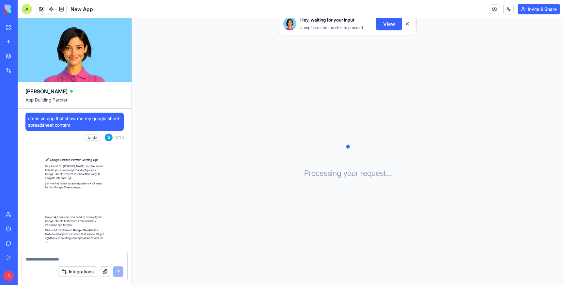
scroll to position [72, 0]
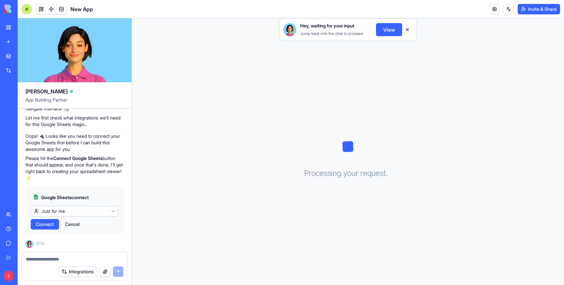
click at [43, 226] on span "Connect" at bounding box center [45, 224] width 18 height 7
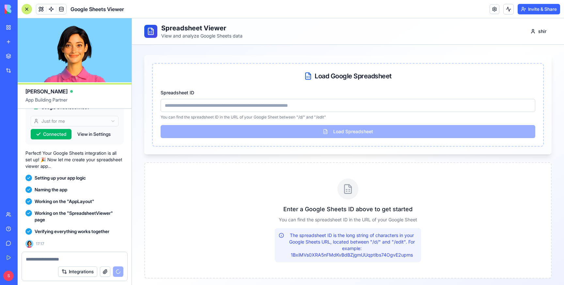
scroll to position [229, 0]
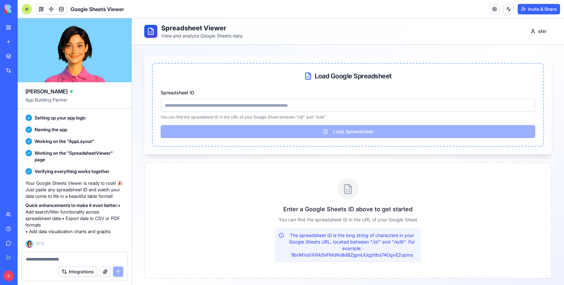
click at [291, 104] on input "Spreadsheet ID" at bounding box center [347, 105] width 374 height 13
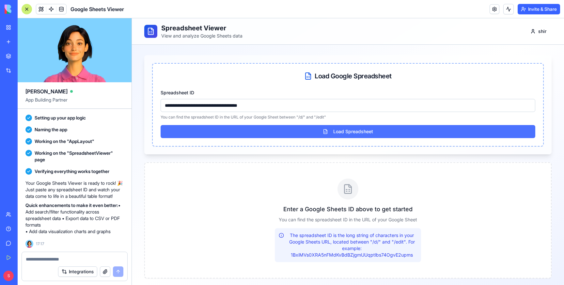
type input "**********"
click at [330, 131] on button "Load Spreadsheet" at bounding box center [347, 131] width 374 height 13
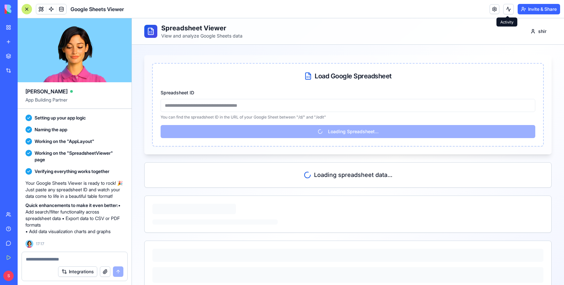
click at [506, 6] on button at bounding box center [508, 9] width 10 height 10
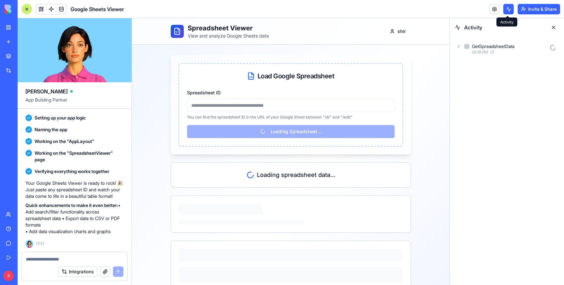
click at [459, 46] on icon at bounding box center [458, 46] width 1 height 3
click at [470, 73] on icon at bounding box center [469, 74] width 5 height 5
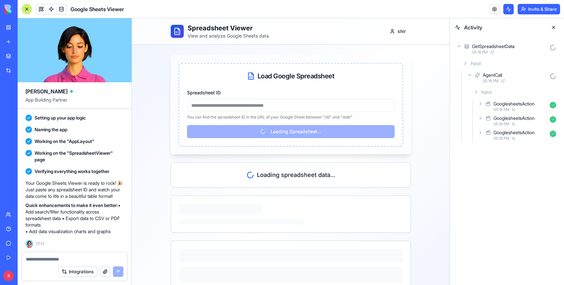
click at [480, 102] on icon at bounding box center [479, 103] width 5 height 5
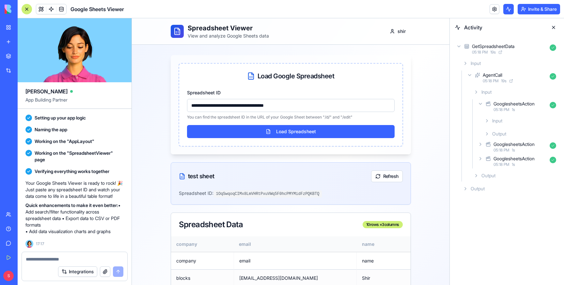
click at [487, 133] on icon at bounding box center [486, 133] width 1 height 3
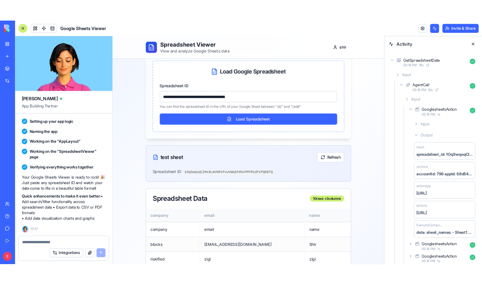
scroll to position [0, 0]
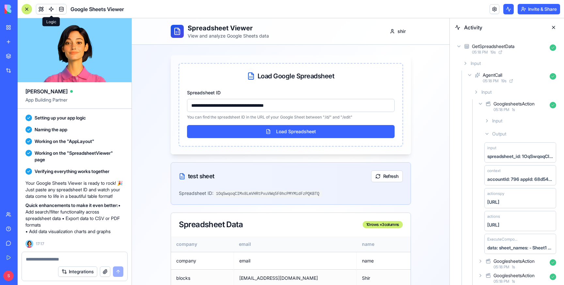
click at [49, 10] on span at bounding box center [51, 9] width 18 height 18
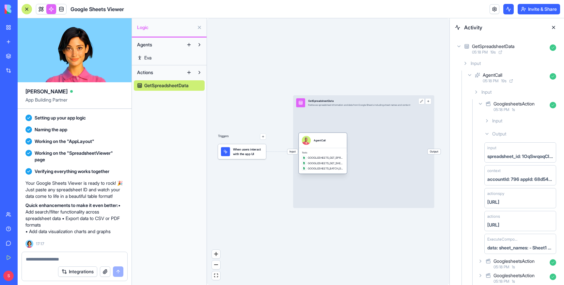
click at [331, 163] on span "GOOGLESHEETS_GET_SHEET_NAMES" at bounding box center [326, 163] width 36 height 4
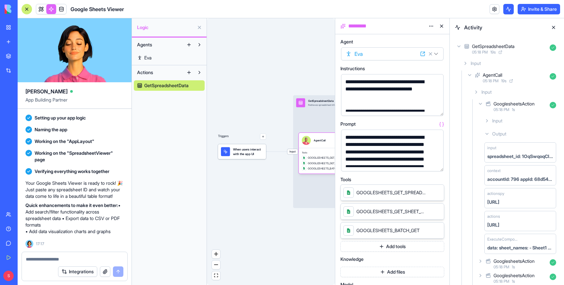
click at [246, 209] on div "Triggers When users interact with the app UI Input GetSpreadsheetData Retrieves…" at bounding box center [271, 151] width 128 height 266
click at [306, 53] on div "Triggers When users interact with the app UI Input GetSpreadsheetData Retrieves…" at bounding box center [271, 151] width 128 height 266
click at [555, 25] on button at bounding box center [553, 27] width 10 height 10
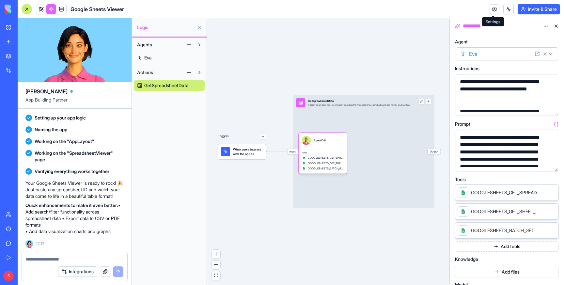
click at [495, 8] on link at bounding box center [494, 9] width 10 height 10
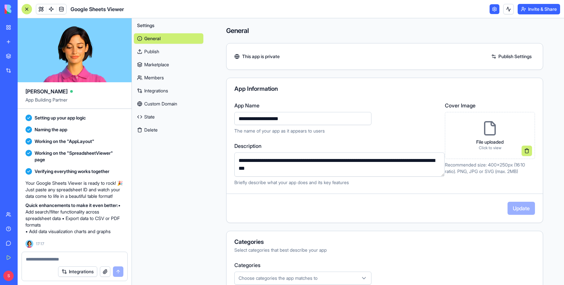
click at [158, 91] on link "Integrations" at bounding box center [168, 90] width 69 height 10
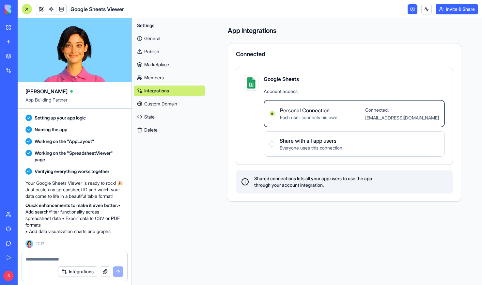
click at [271, 144] on users "Share with all app users Everyone uses this connection" at bounding box center [271, 143] width 5 height 5
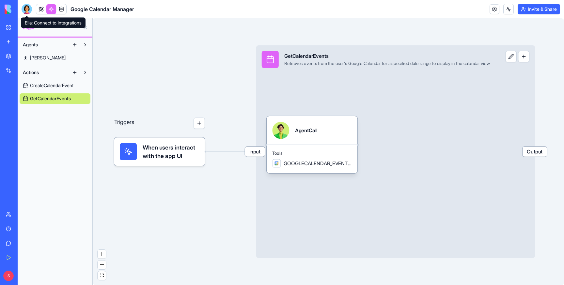
click at [26, 7] on div at bounding box center [27, 9] width 10 height 10
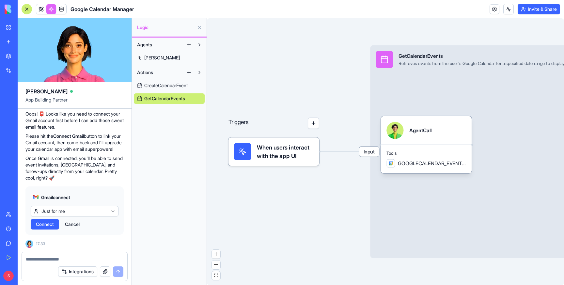
click at [41, 224] on span "Connect" at bounding box center [45, 224] width 18 height 7
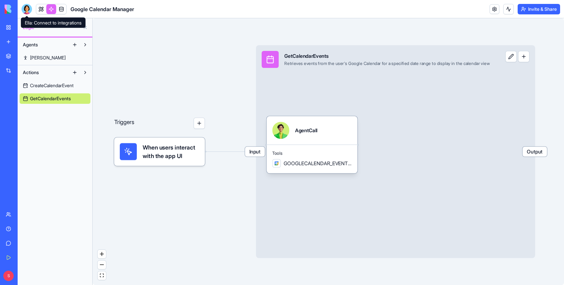
click at [28, 6] on div at bounding box center [27, 9] width 10 height 10
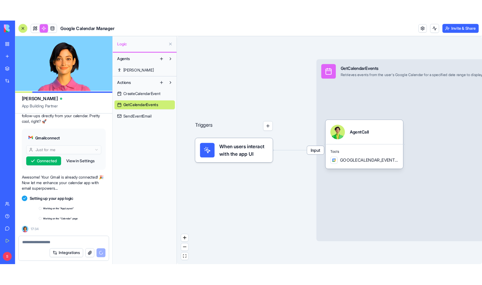
scroll to position [599, 0]
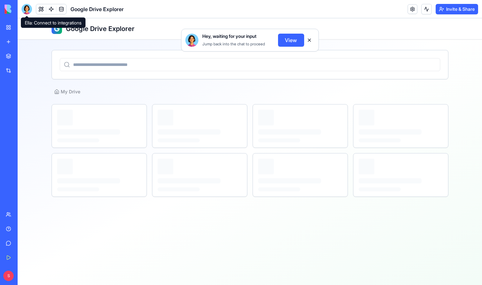
click at [25, 10] on div at bounding box center [27, 9] width 10 height 10
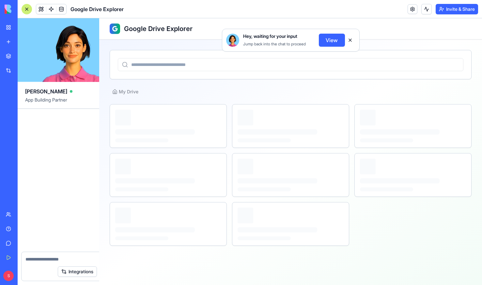
scroll to position [443, 0]
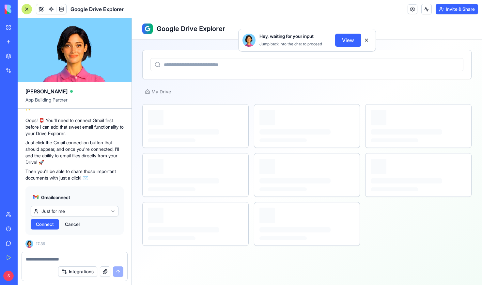
click at [39, 226] on span "Connect" at bounding box center [45, 224] width 18 height 7
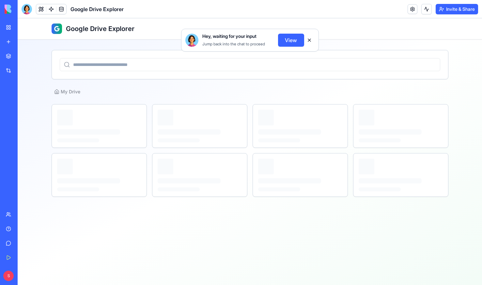
click at [289, 39] on button "View" at bounding box center [291, 40] width 26 height 13
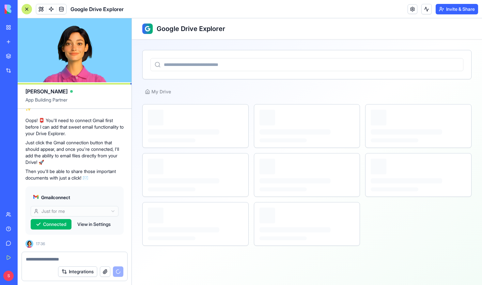
scroll to position [479, 0]
